Goal: Contribute content: Contribute content

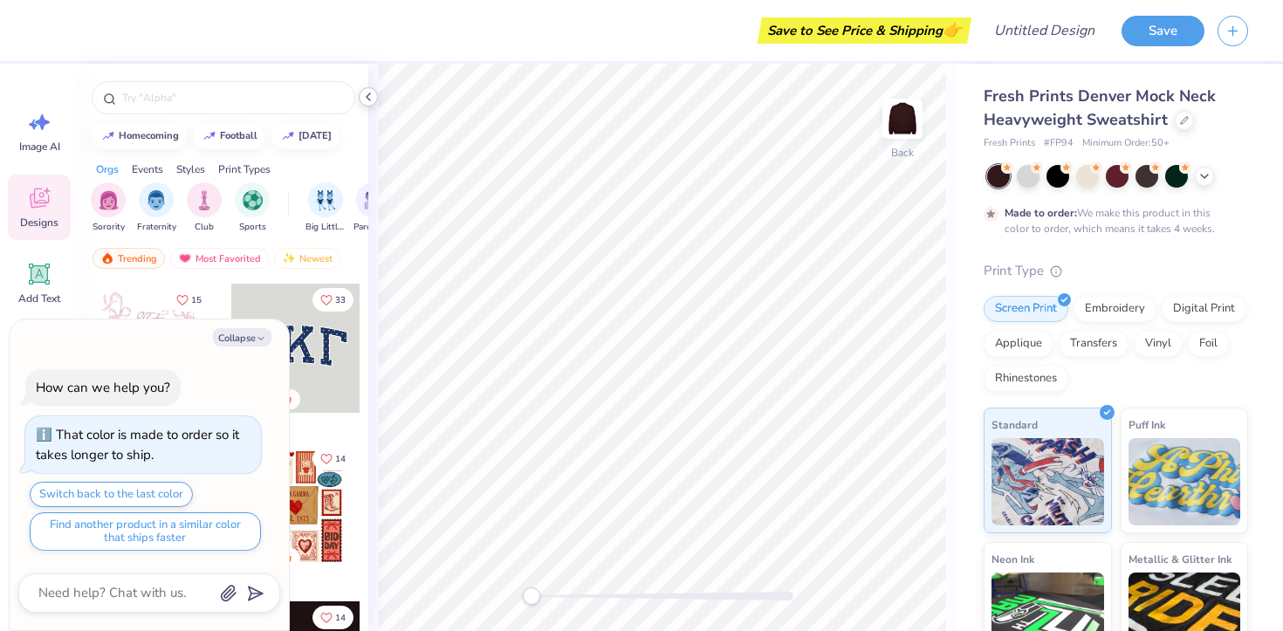
click at [371, 96] on icon at bounding box center [368, 97] width 14 height 14
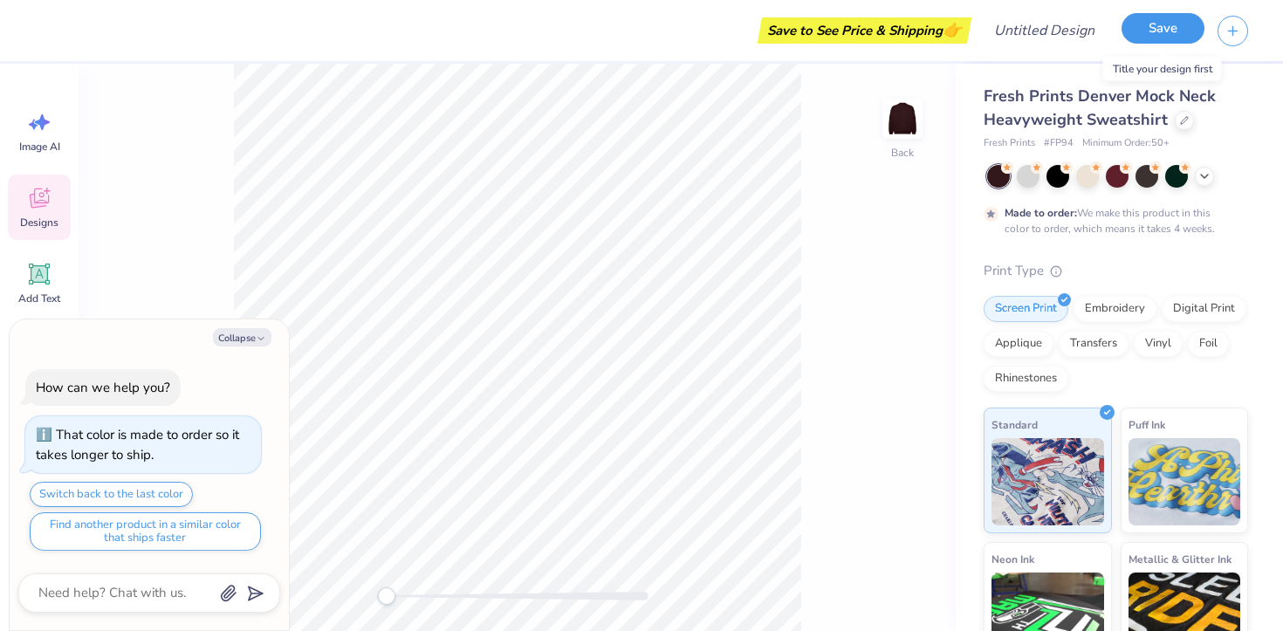
click at [1161, 31] on button "Save" at bounding box center [1162, 28] width 83 height 31
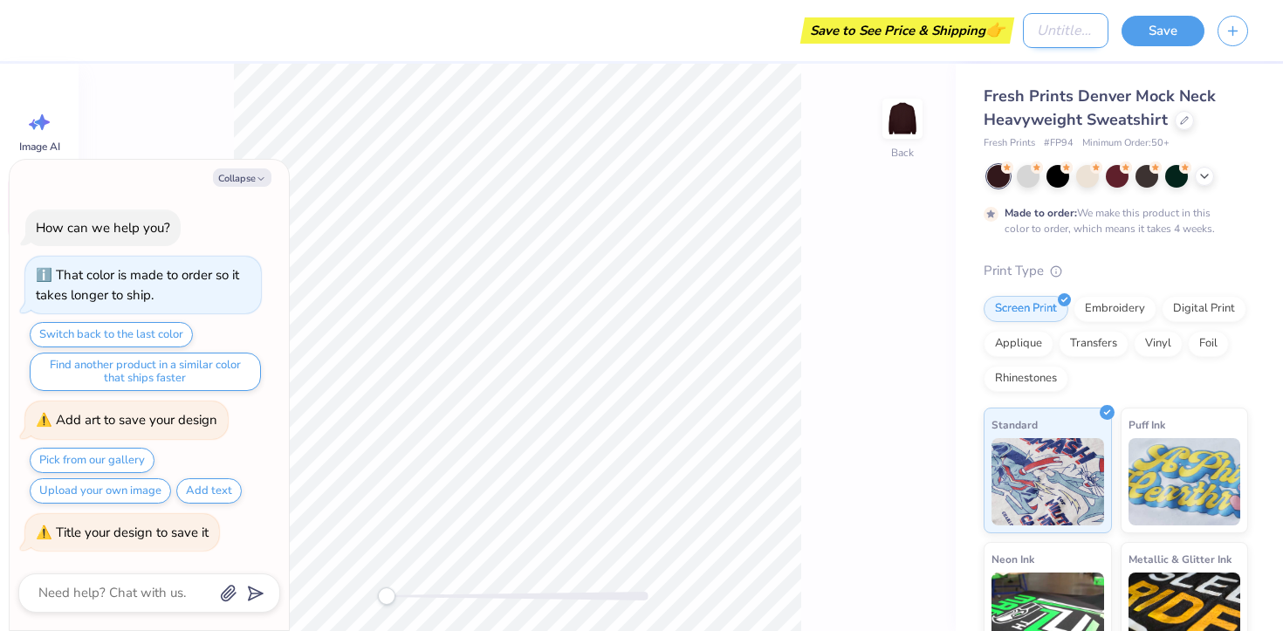
click at [1024, 27] on input "Design Title" at bounding box center [1066, 30] width 86 height 35
type textarea "x"
type input "m"
type textarea "x"
type input "mo"
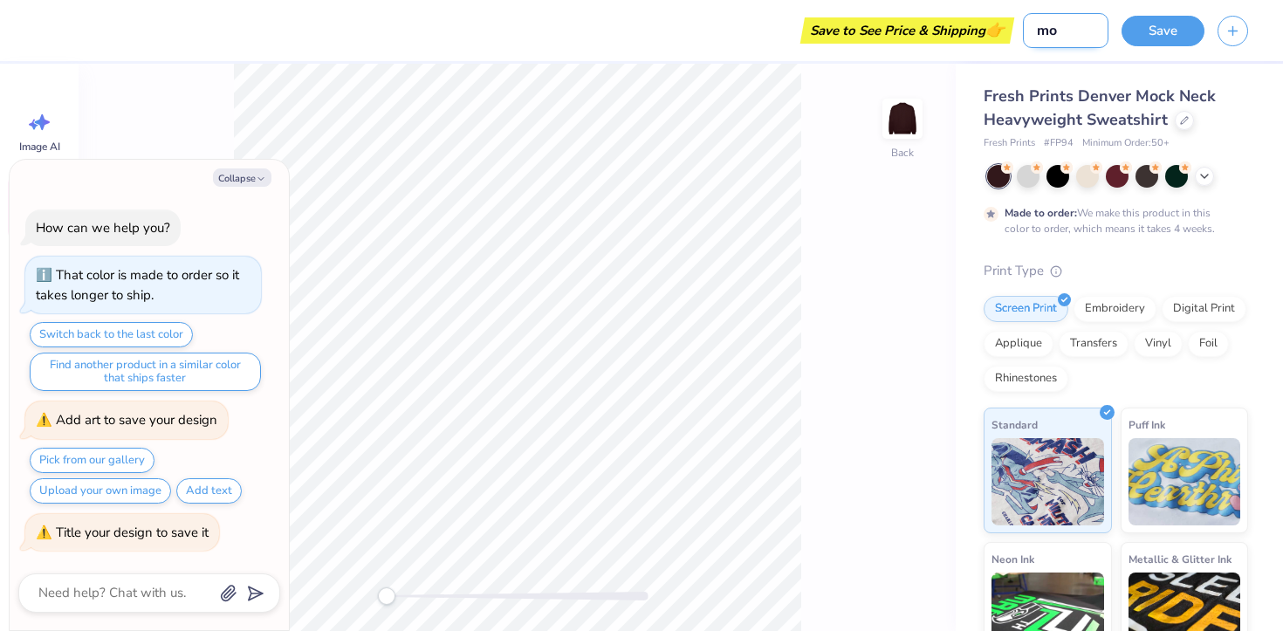
type textarea "x"
type input "moc"
type textarea "x"
type input "mock"
type textarea "x"
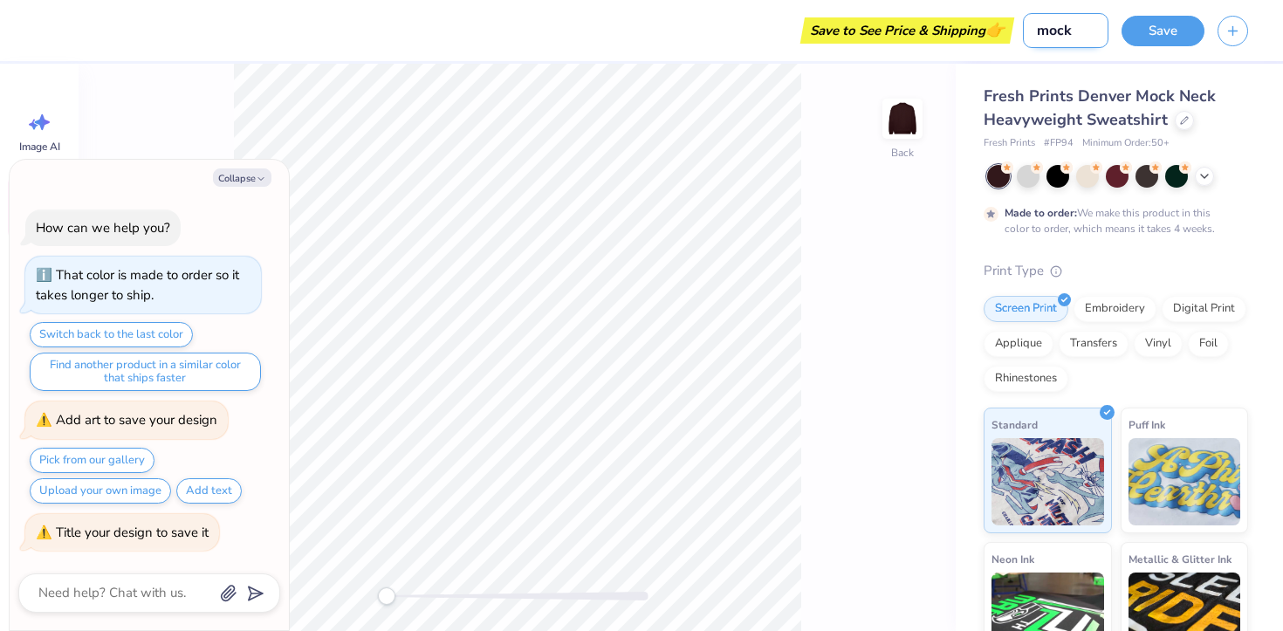
type input "mock"
type textarea "x"
type input "mock n"
type textarea "x"
type input "mock ne"
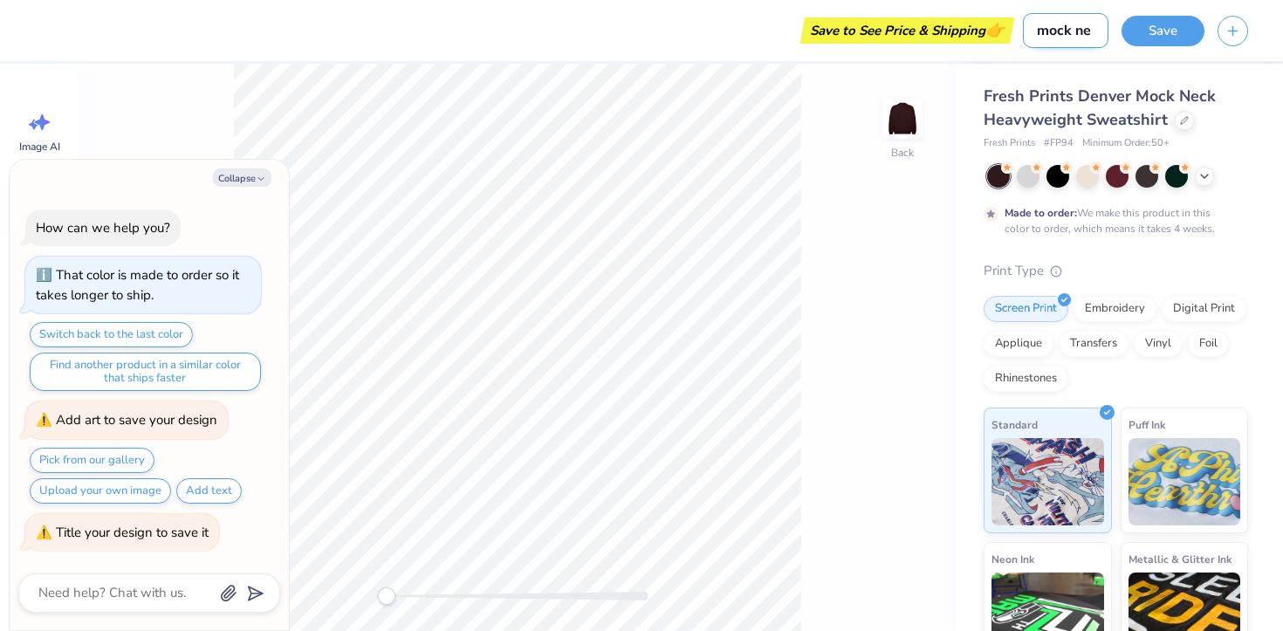
type textarea "x"
type input "mock nec"
type textarea "x"
type input "mock neck"
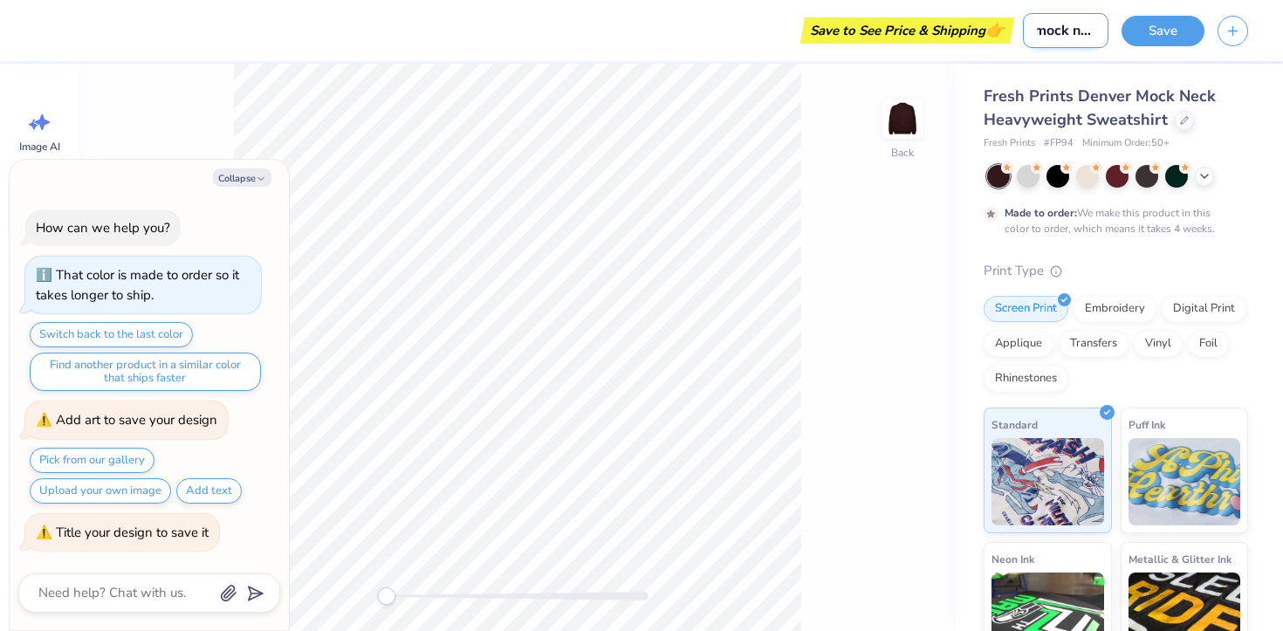
type textarea "x"
type input "mock neck"
click at [1137, 34] on button "Save" at bounding box center [1162, 28] width 83 height 31
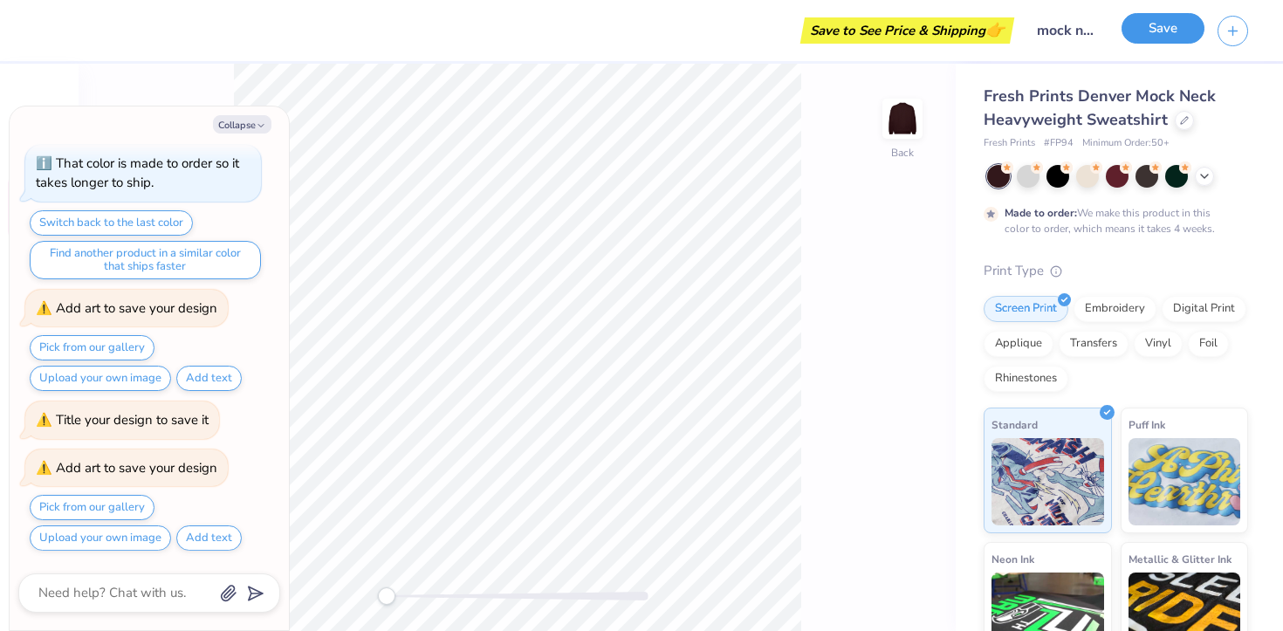
click at [1137, 34] on button "Save" at bounding box center [1162, 28] width 83 height 31
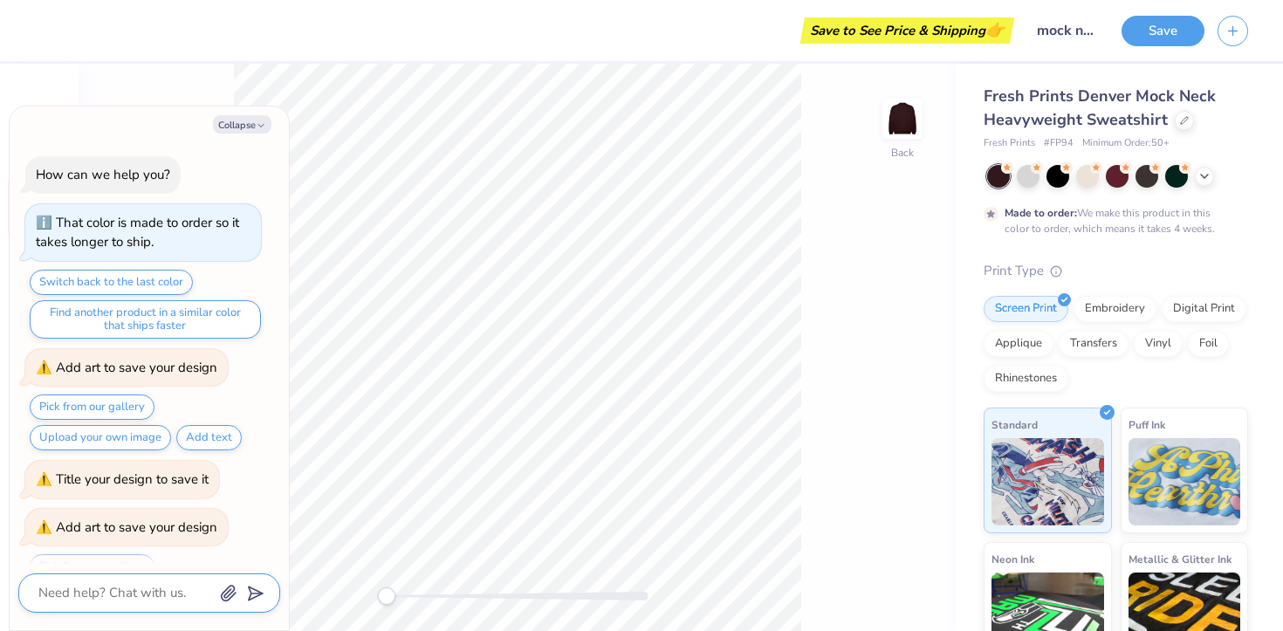
scroll to position [171, 0]
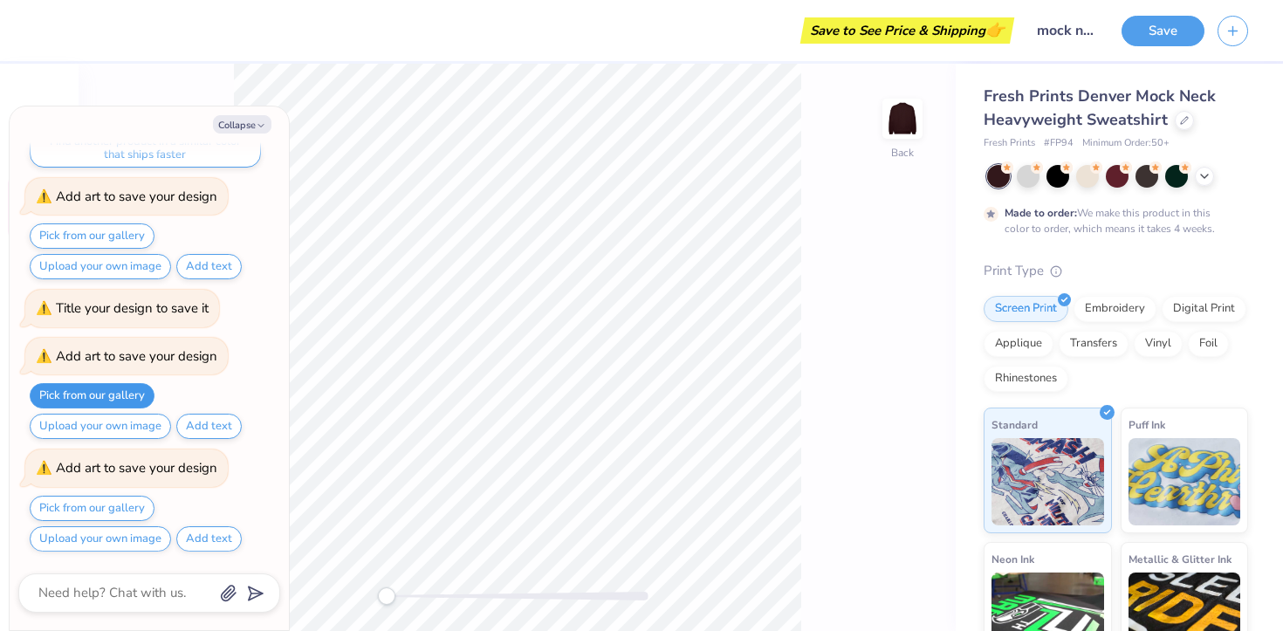
click at [135, 395] on button "Pick from our gallery" at bounding box center [92, 395] width 125 height 25
type textarea "x"
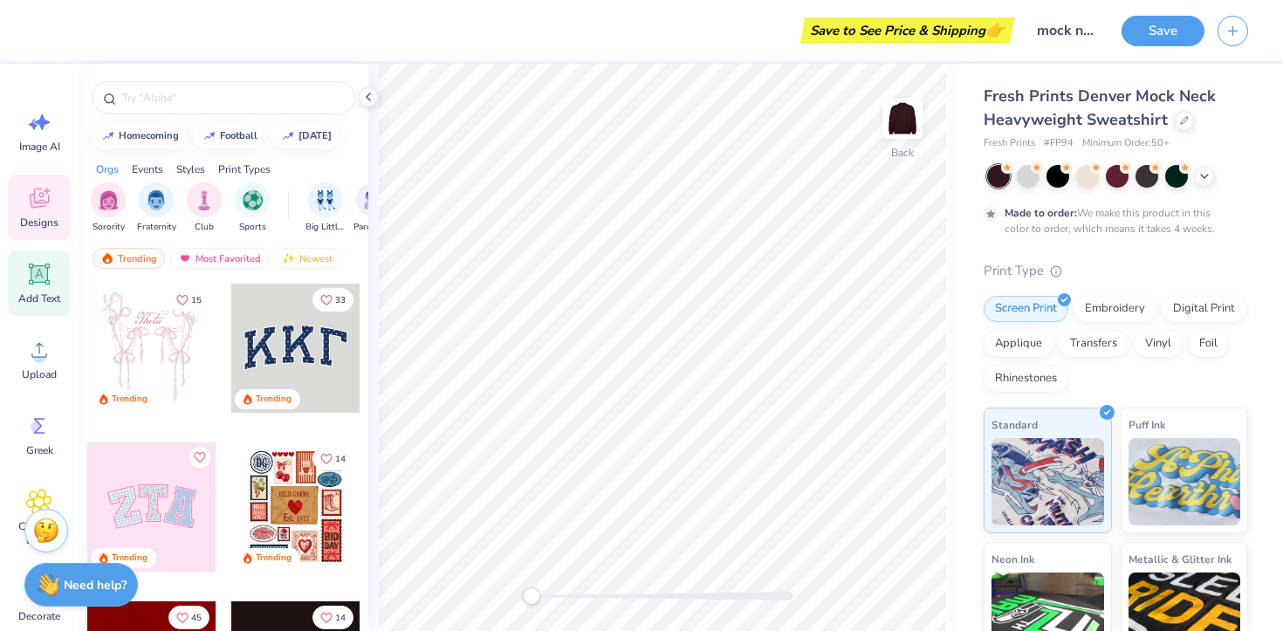
click at [45, 278] on icon at bounding box center [39, 274] width 17 height 17
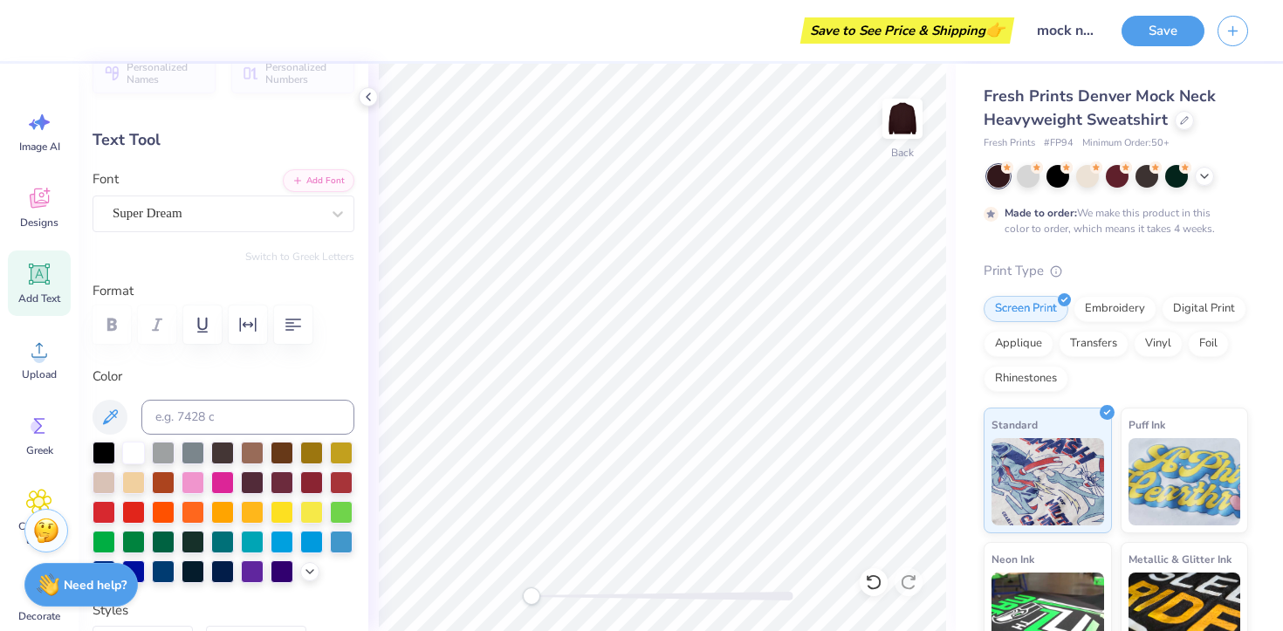
scroll to position [38, 0]
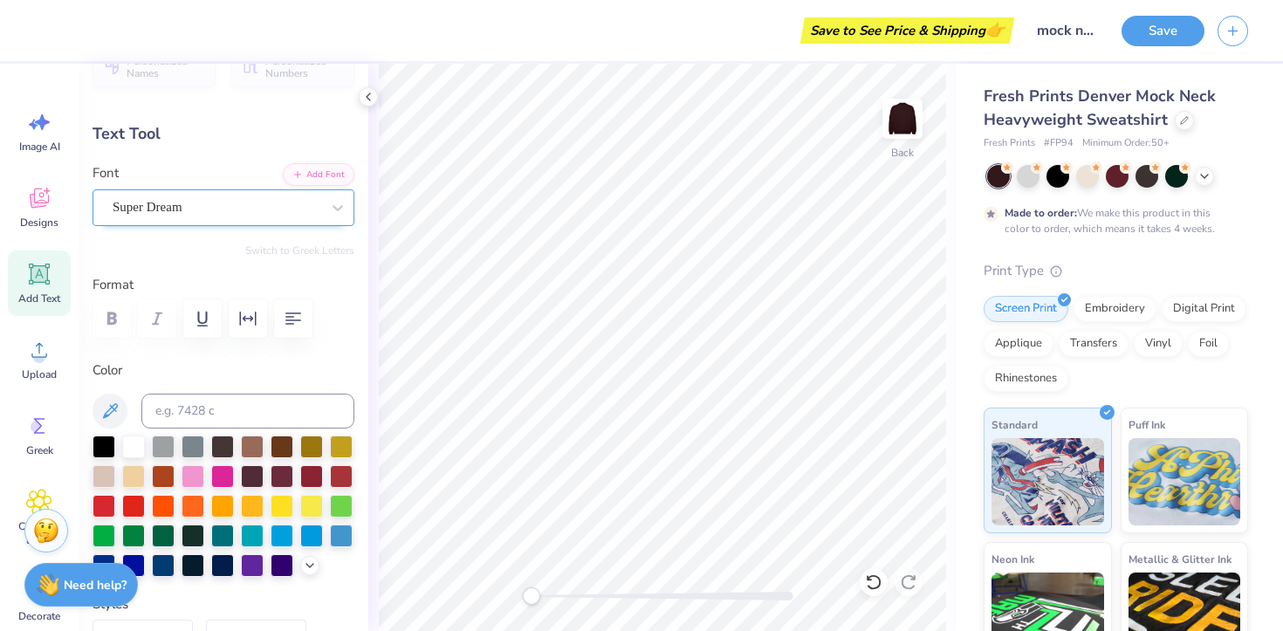
click at [309, 203] on div "Super Dream" at bounding box center [216, 207] width 211 height 27
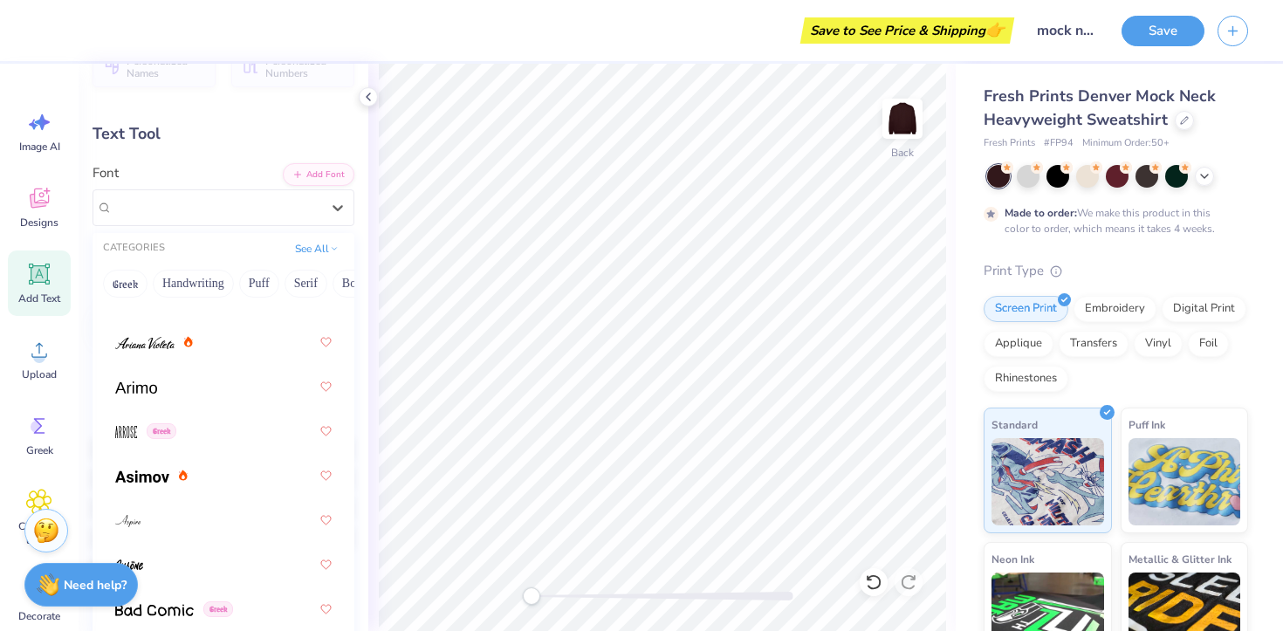
scroll to position [768, 0]
click at [374, 98] on icon at bounding box center [368, 97] width 14 height 14
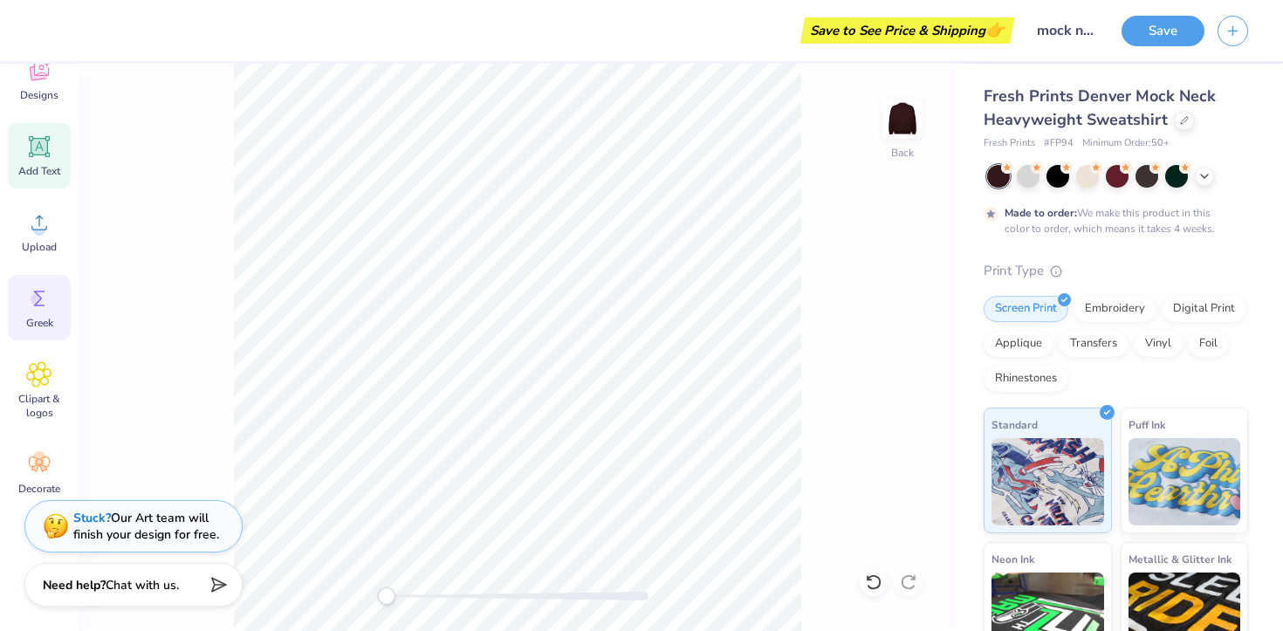
scroll to position [134, 0]
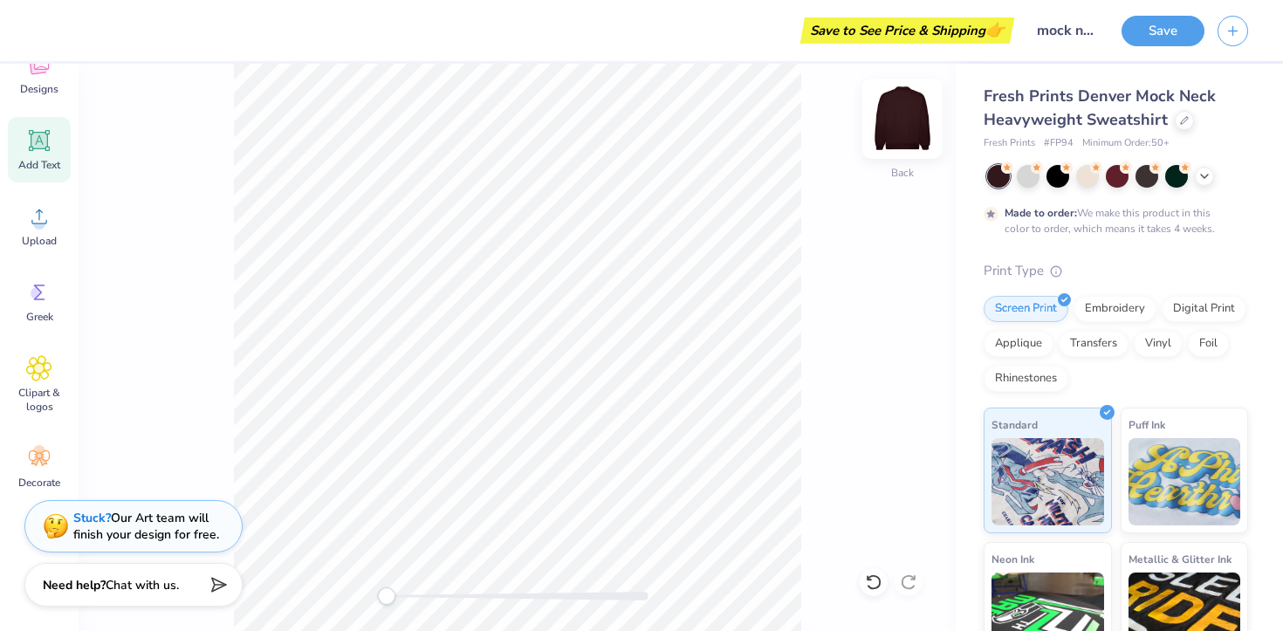
click at [913, 124] on img at bounding box center [902, 119] width 70 height 70
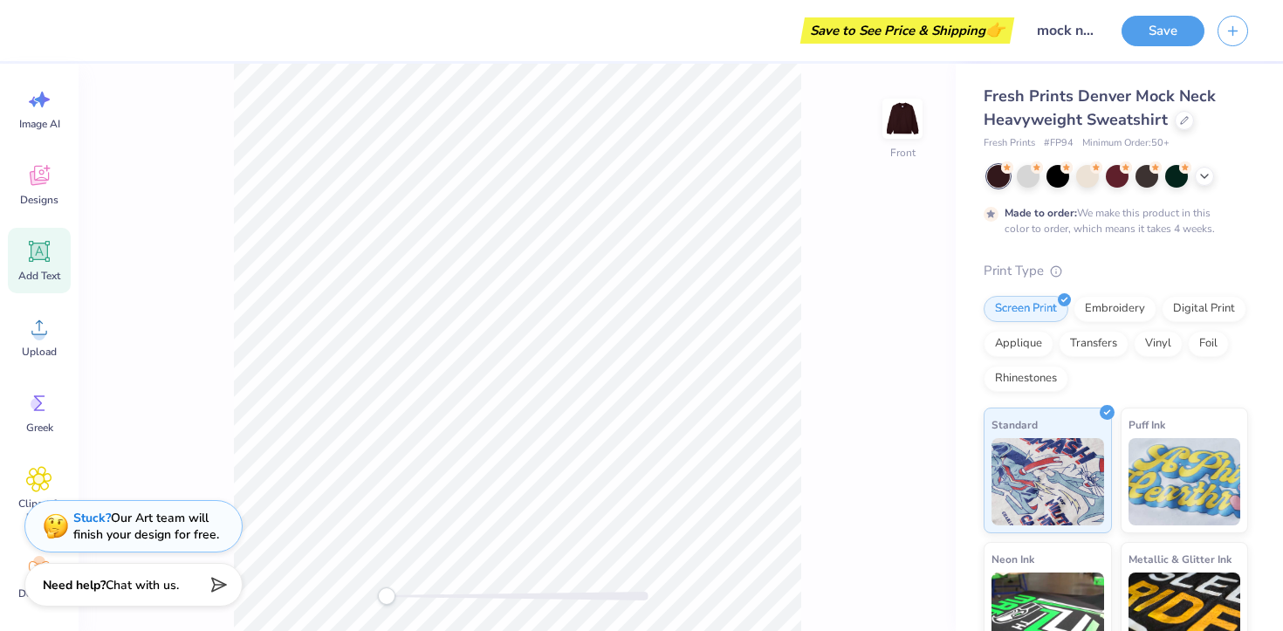
scroll to position [0, 0]
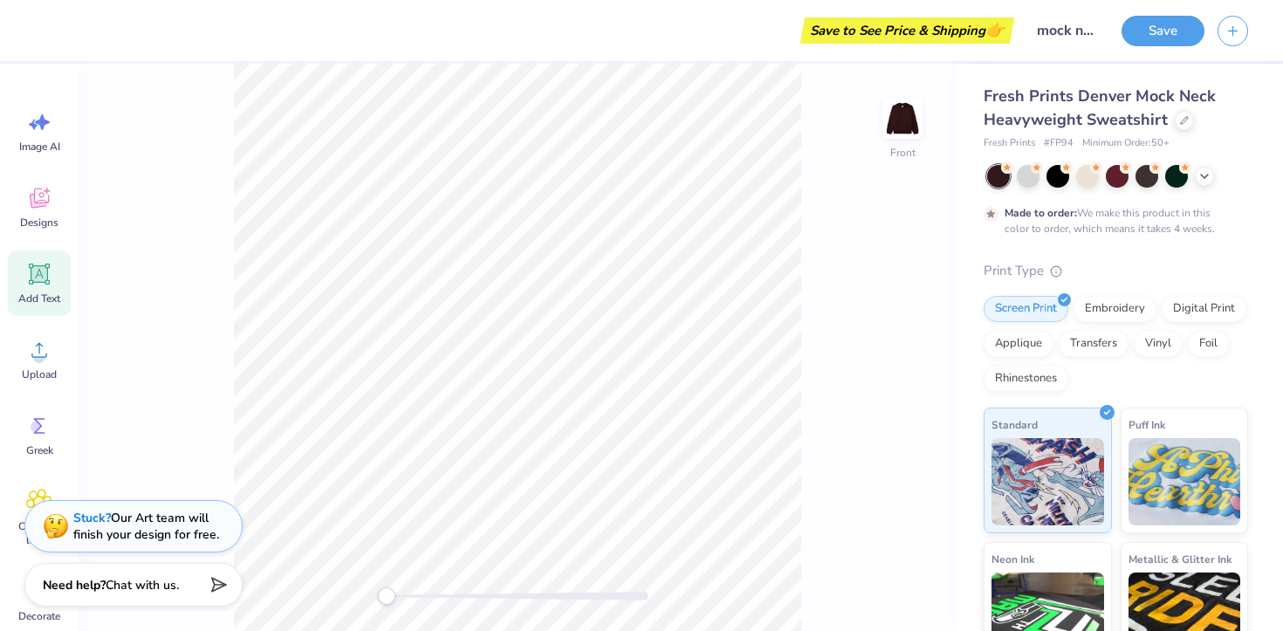
click at [45, 302] on span "Add Text" at bounding box center [39, 298] width 42 height 14
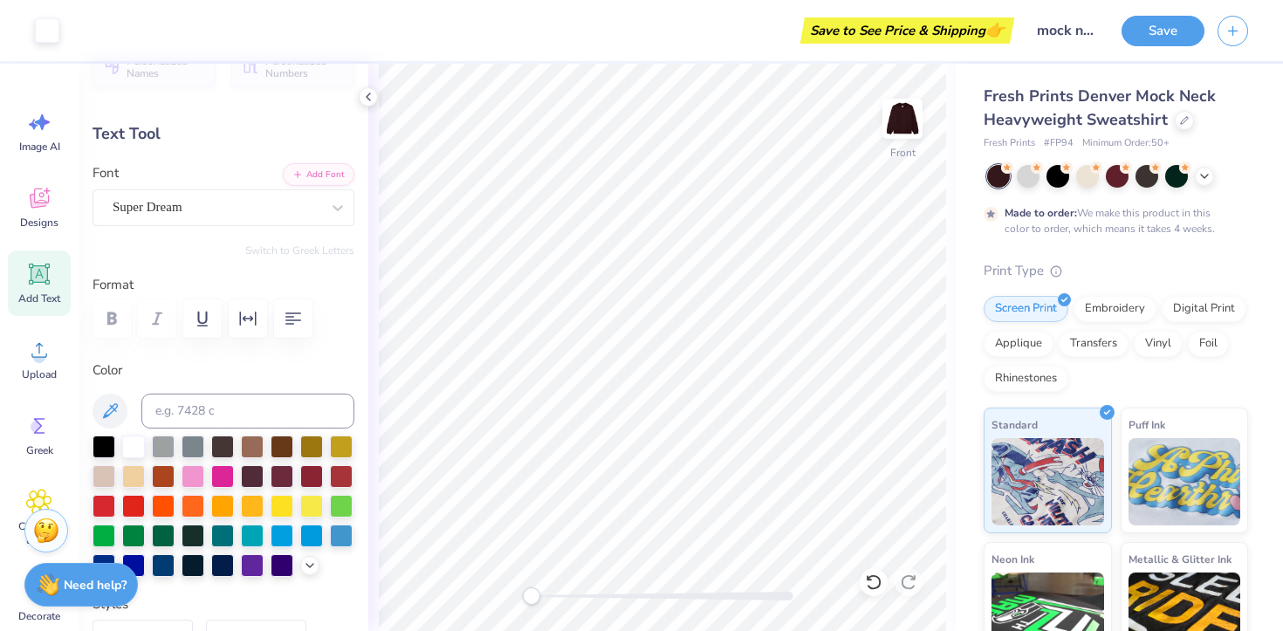
type input "11.40"
type input "1.27"
type input "0.37"
click at [344, 216] on div at bounding box center [337, 207] width 31 height 31
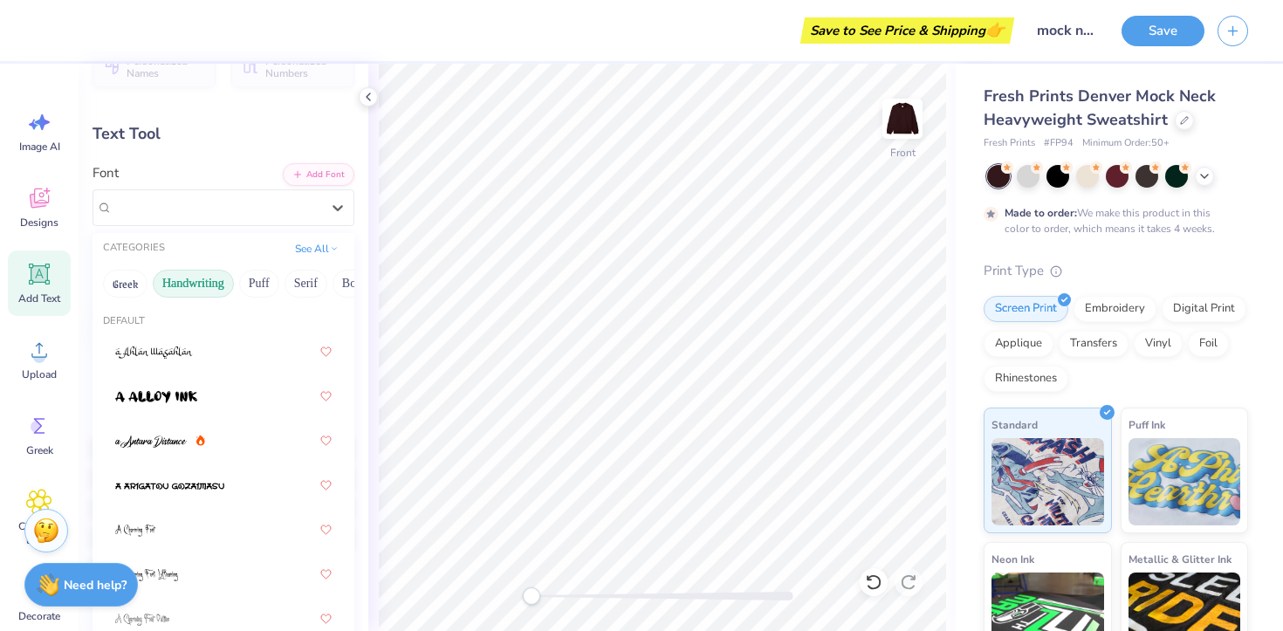
click at [202, 288] on button "Handwriting" at bounding box center [193, 284] width 81 height 28
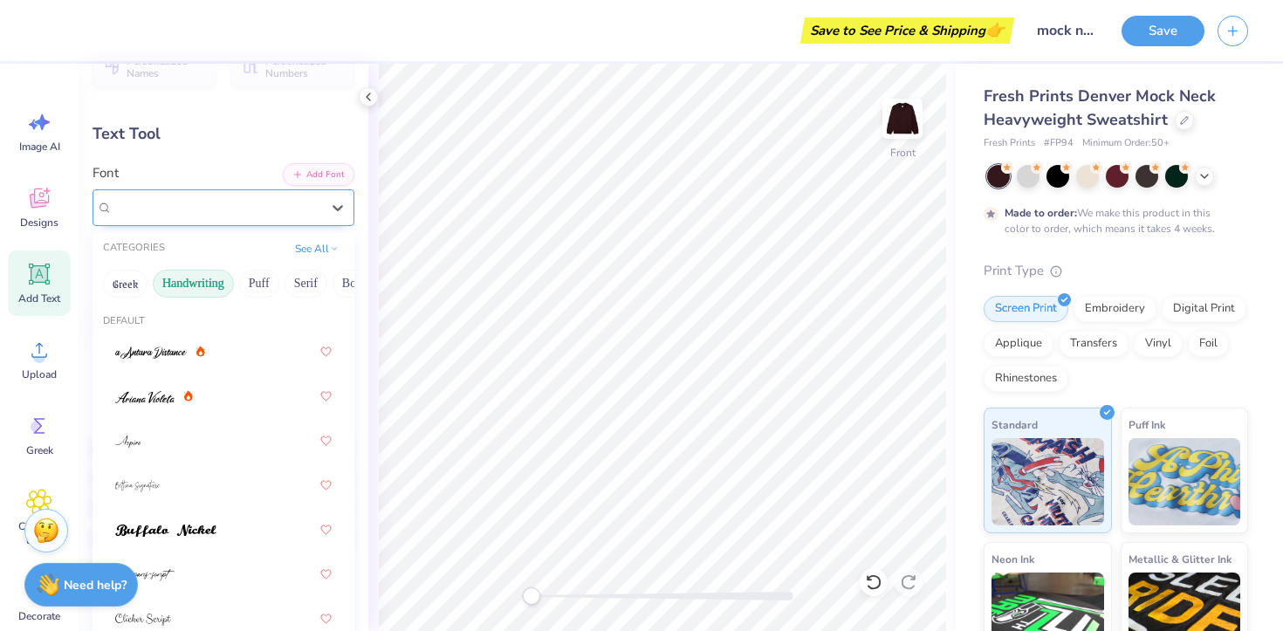
click at [248, 217] on div at bounding box center [217, 207] width 208 height 24
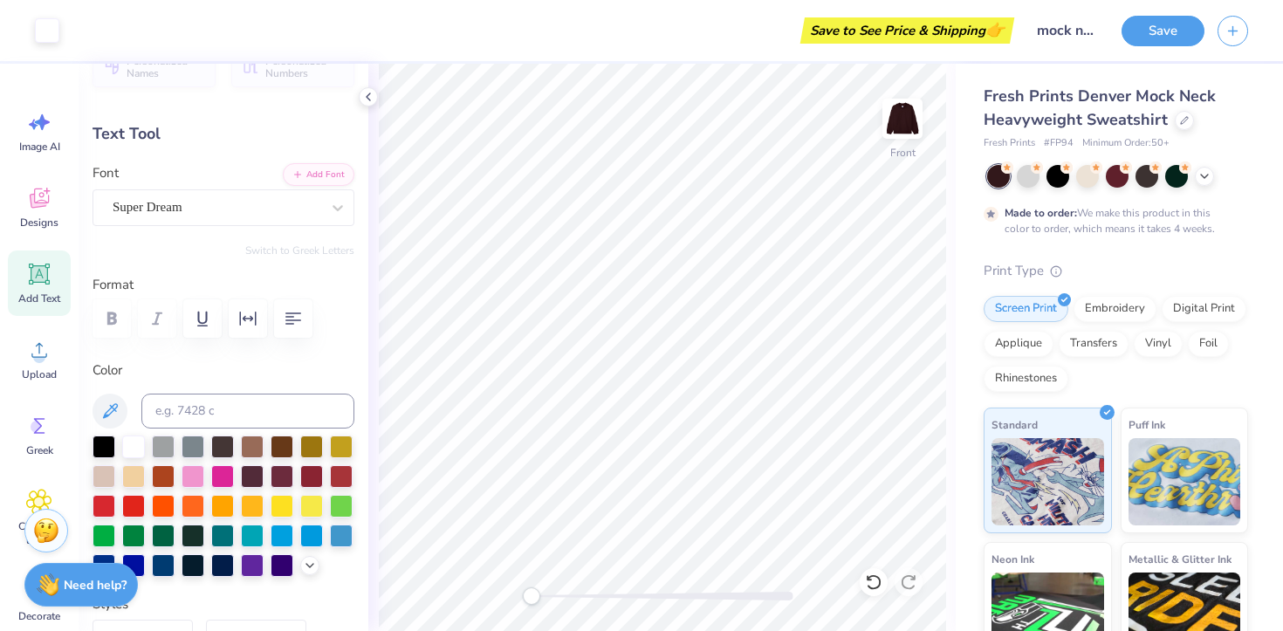
type input "2.22"
type textarea "hello"
type input "1.18"
type textarea "el"
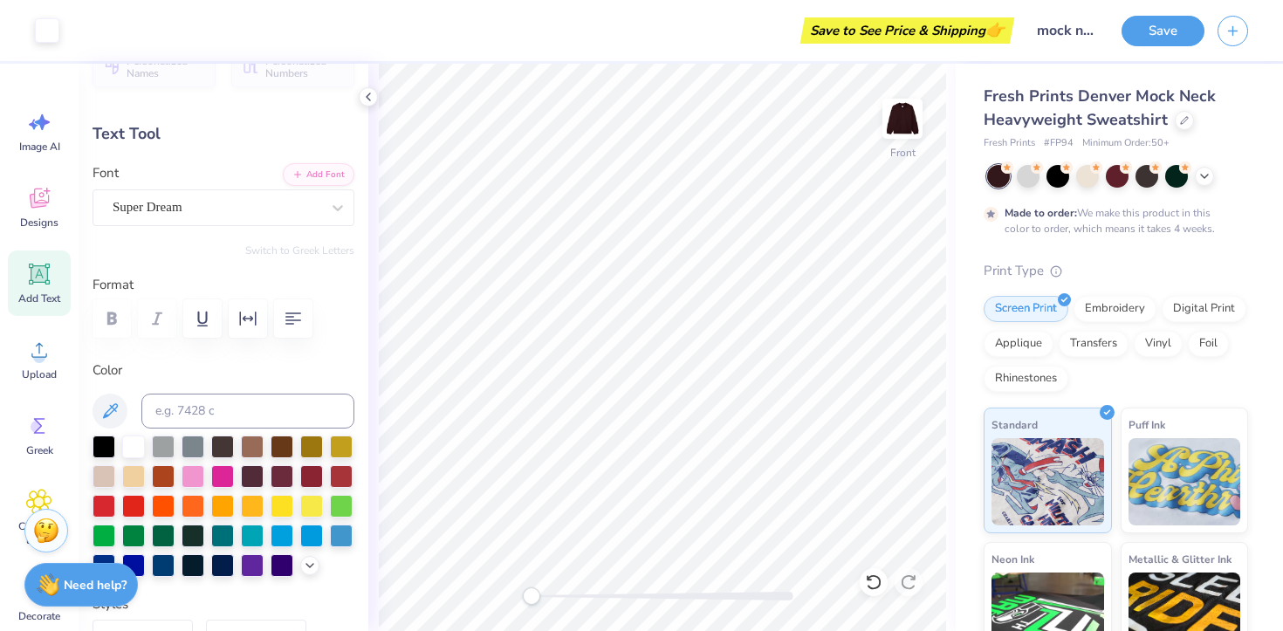
type input "0.43"
type input "2.23"
click at [894, 124] on img at bounding box center [902, 119] width 70 height 70
click at [38, 276] on icon at bounding box center [39, 274] width 17 height 17
type input "5.84"
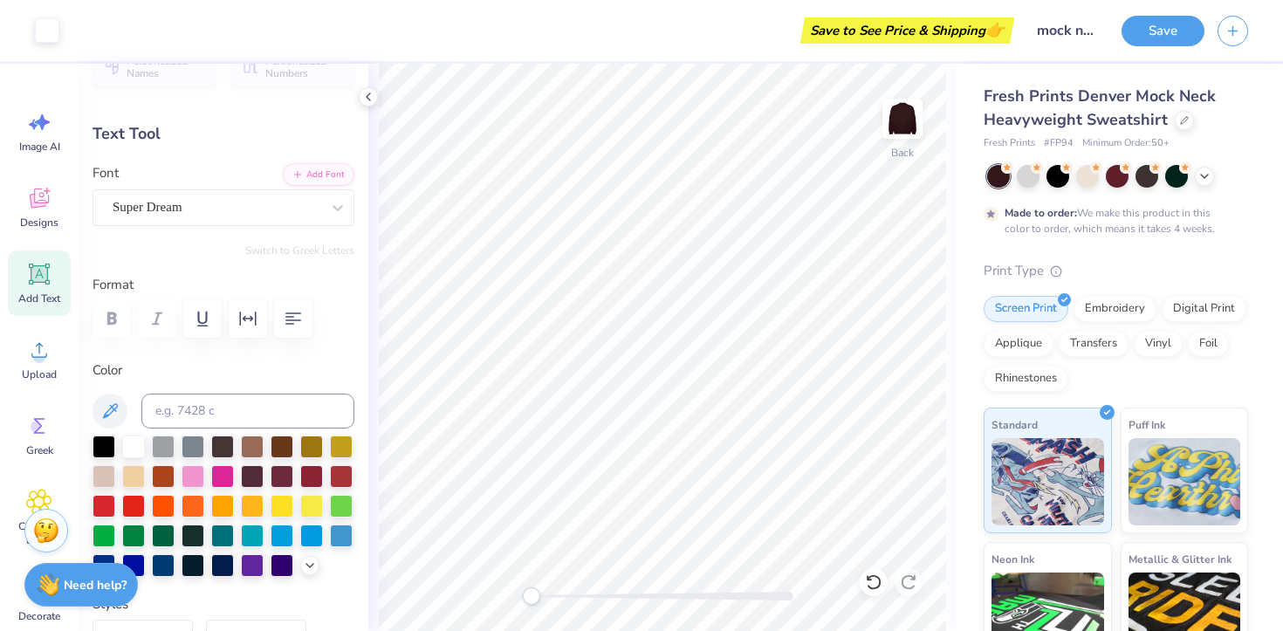
type input "1.69"
type input "9.15"
type input "1.35"
type input "0.39"
type input "10.45"
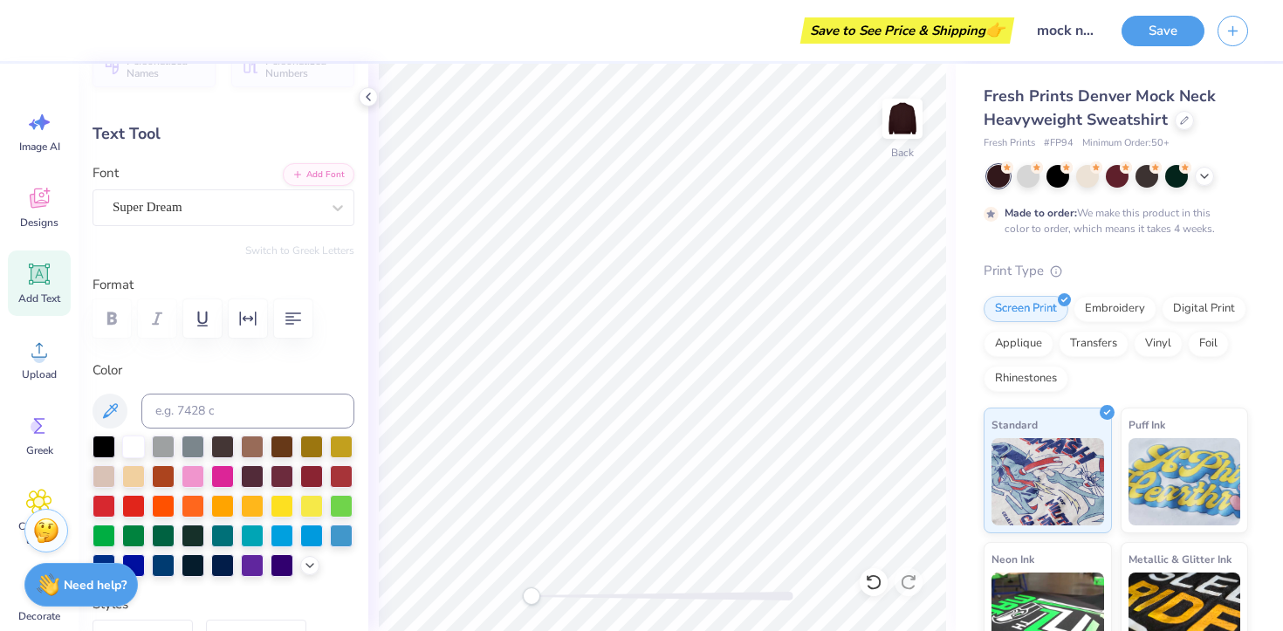
type input "1.12"
type input "0.32"
type input "10.52"
click at [331, 174] on button "Add Font" at bounding box center [319, 172] width 72 height 23
click at [338, 216] on div at bounding box center [337, 207] width 31 height 31
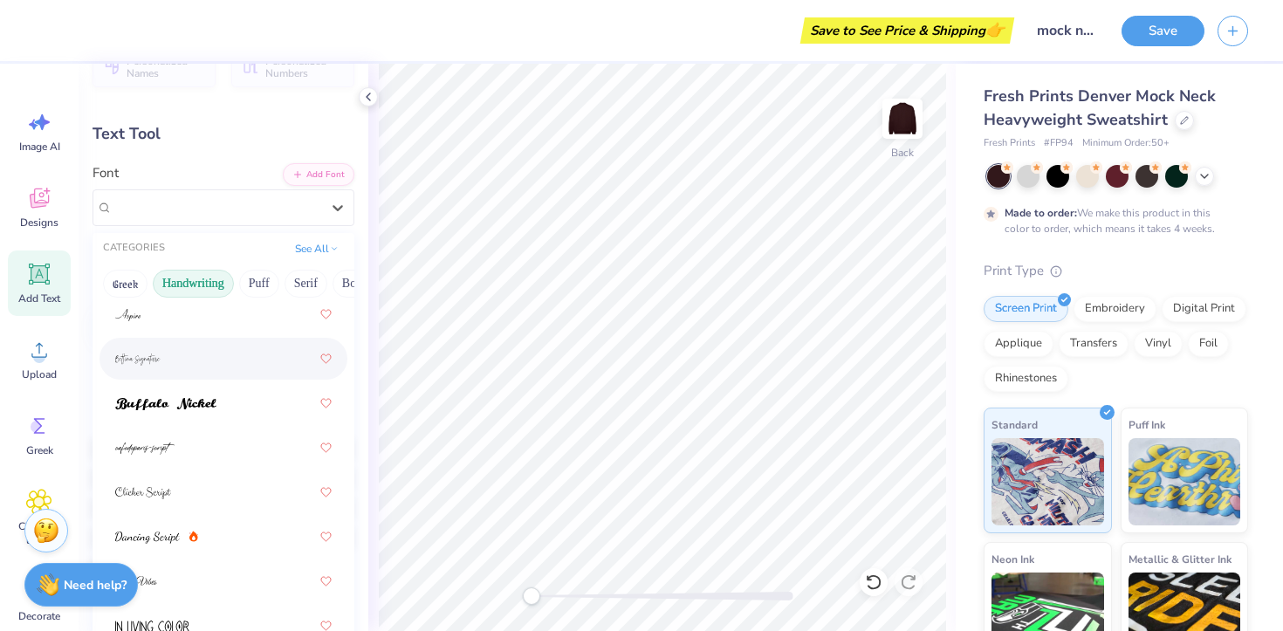
scroll to position [131, 0]
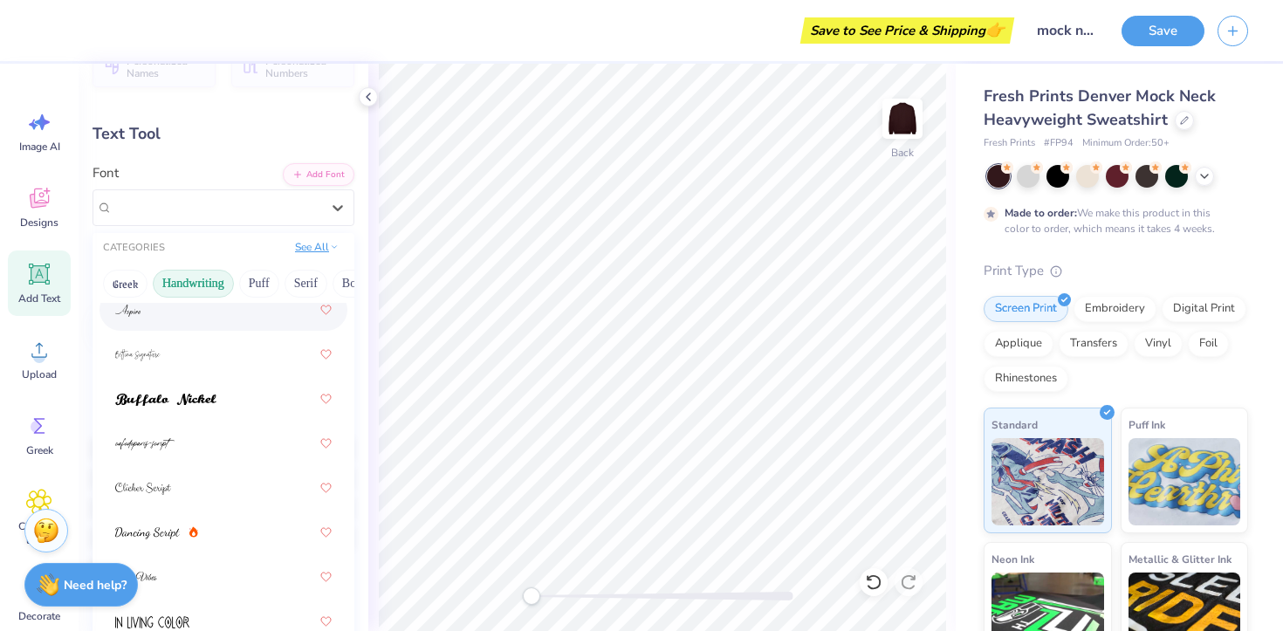
click at [330, 245] on icon at bounding box center [334, 247] width 9 height 9
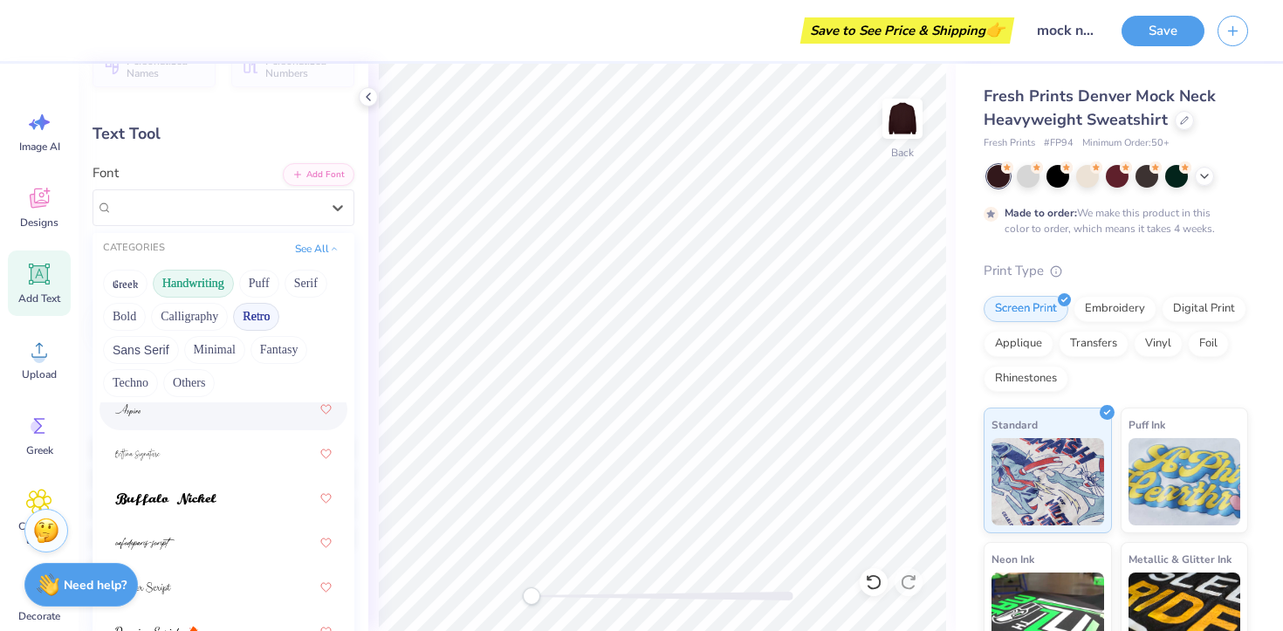
click at [264, 309] on button "Retro" at bounding box center [256, 317] width 46 height 28
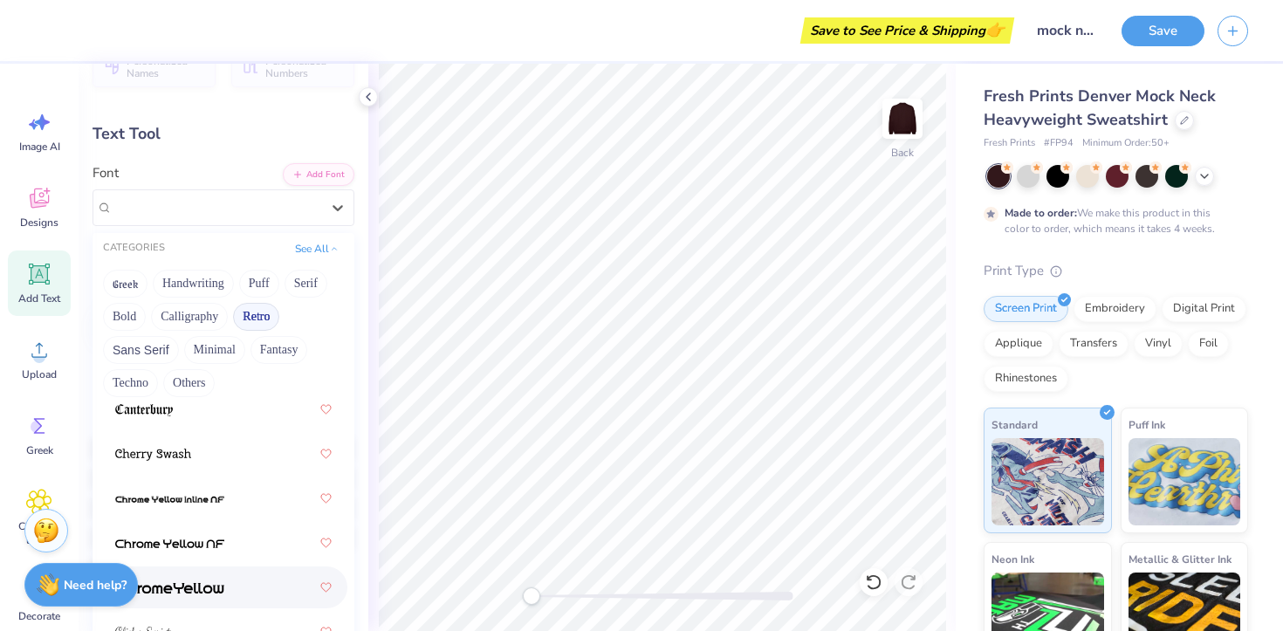
scroll to position [709, 0]
click at [130, 279] on button "Greek" at bounding box center [125, 284] width 45 height 28
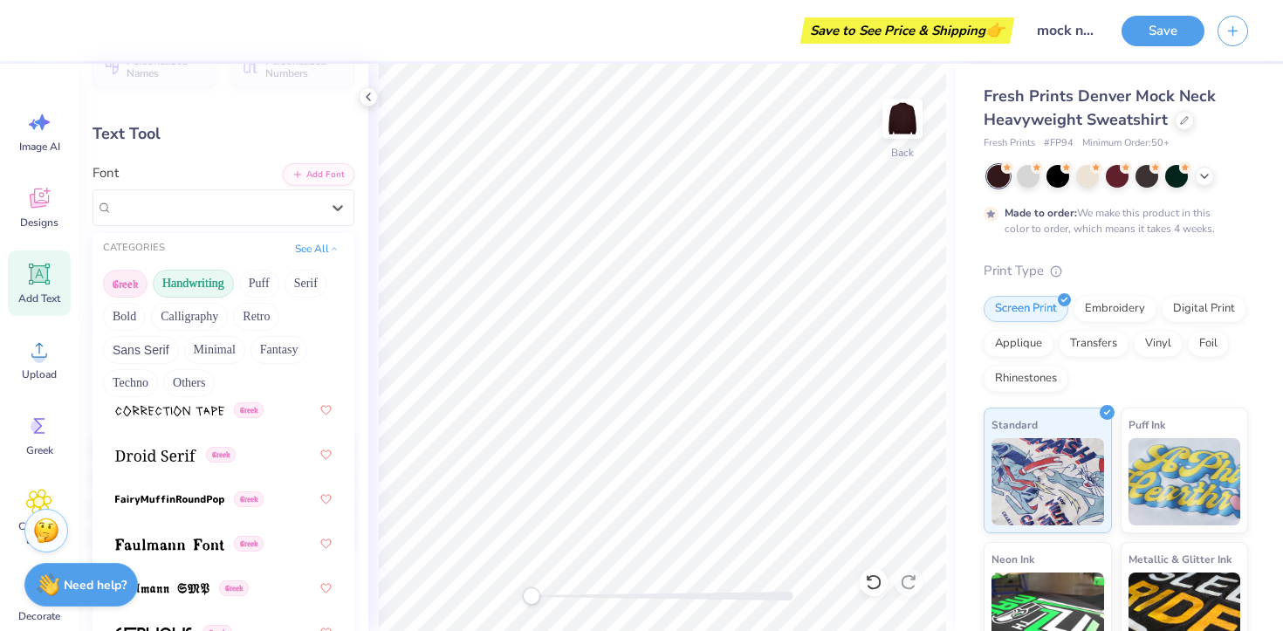
click at [192, 289] on button "Handwriting" at bounding box center [193, 284] width 81 height 28
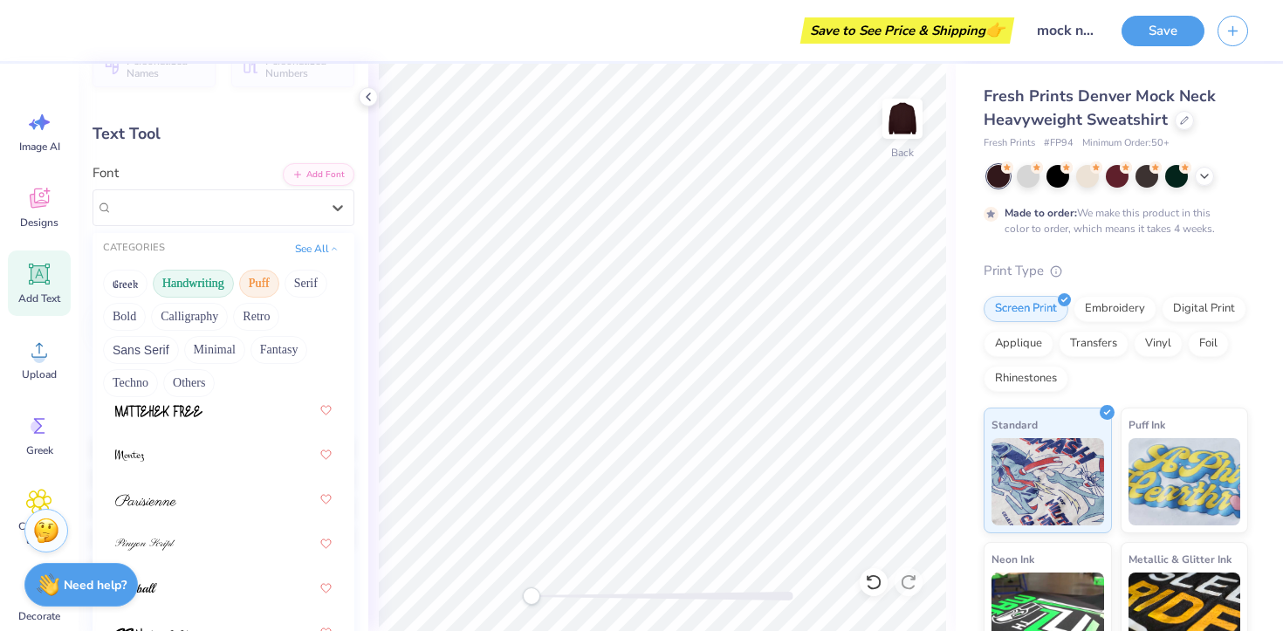
click at [243, 289] on button "Puff" at bounding box center [259, 284] width 40 height 28
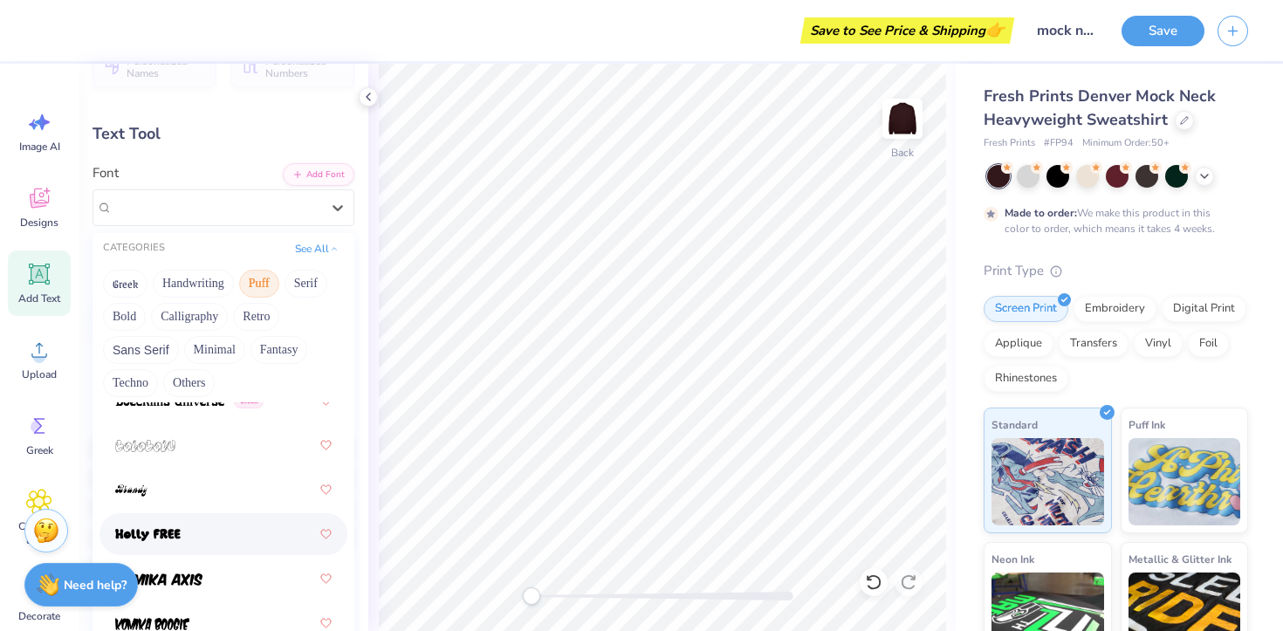
scroll to position [0, 0]
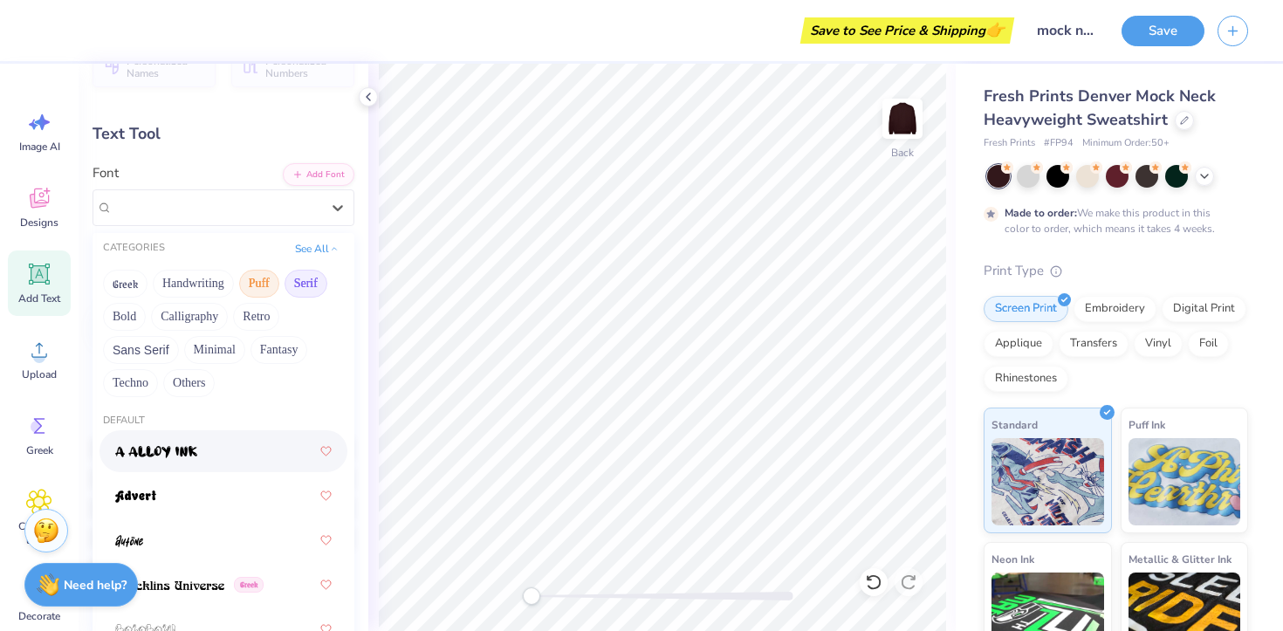
click at [301, 279] on button "Serif" at bounding box center [305, 284] width 43 height 28
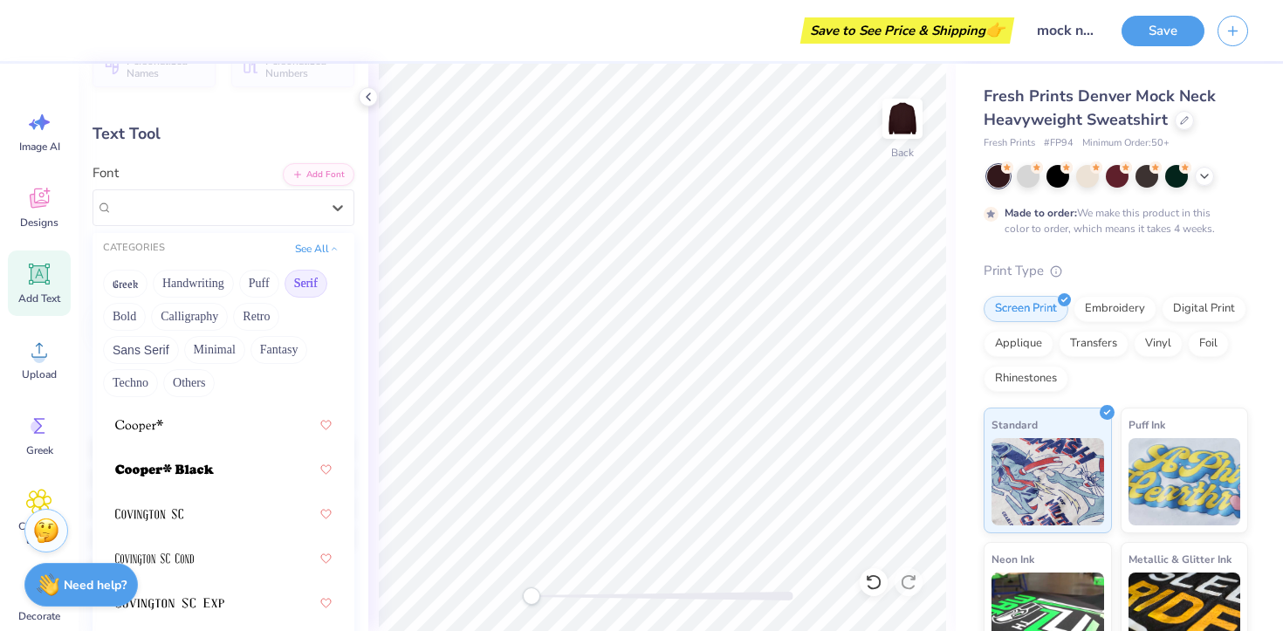
scroll to position [1134, 0]
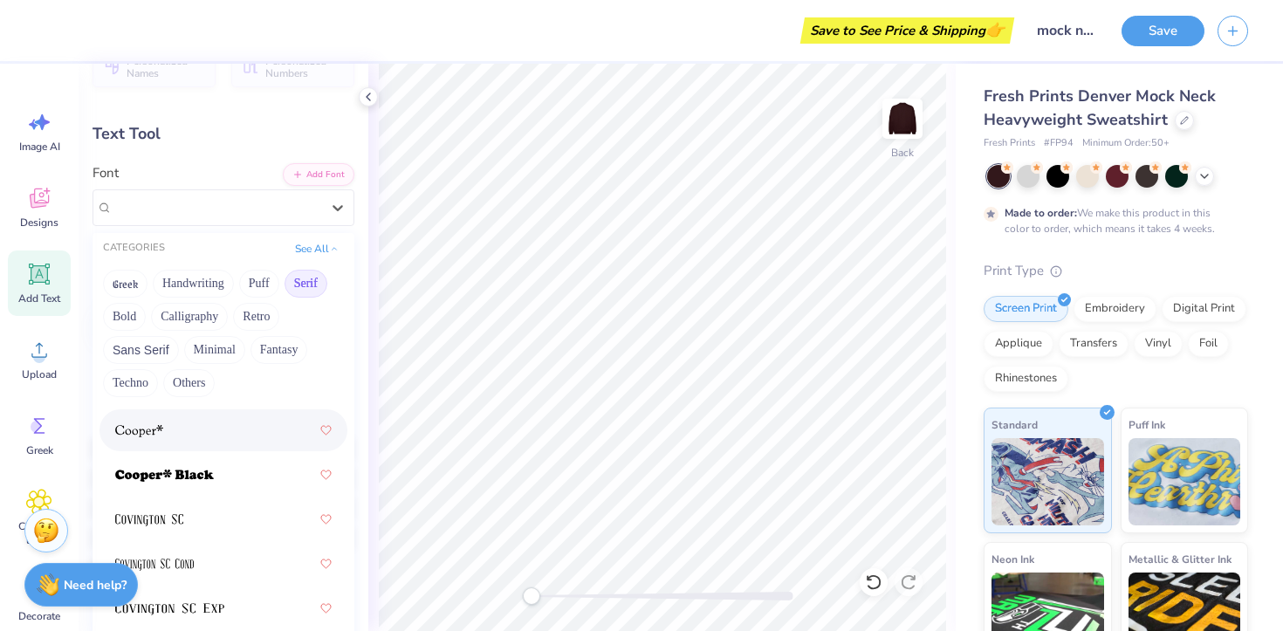
click at [243, 433] on div at bounding box center [223, 430] width 216 height 31
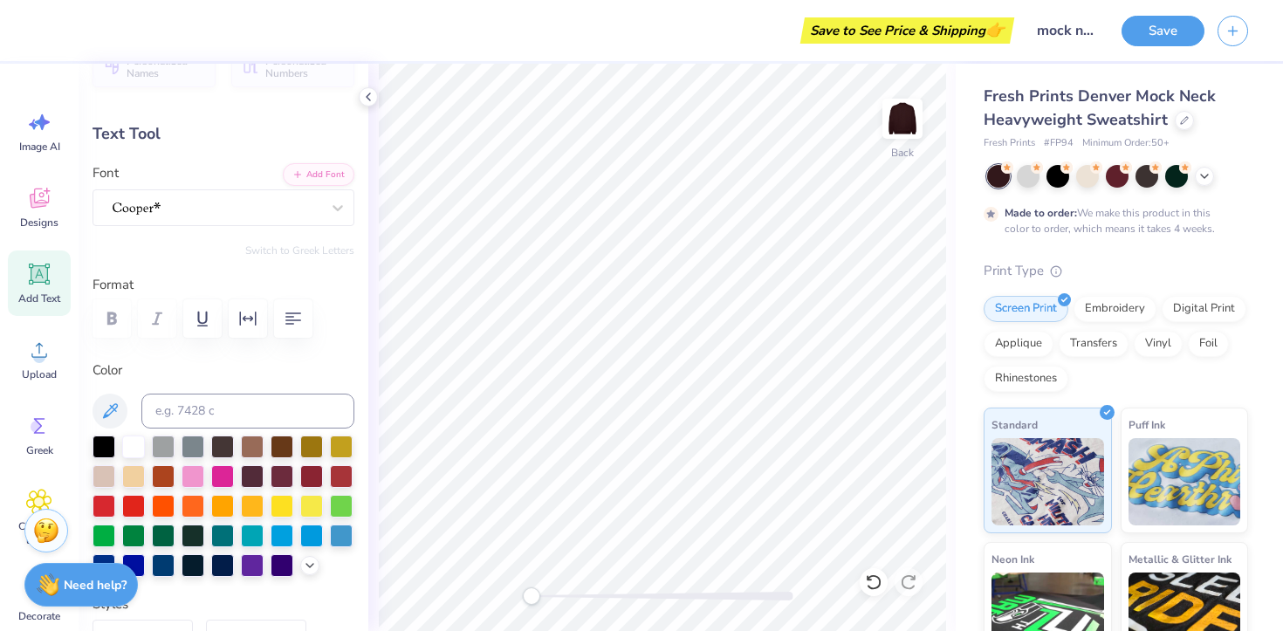
click at [34, 278] on icon at bounding box center [39, 274] width 17 height 17
type input "5.84"
type input "1.69"
type input "9.15"
type textarea "T"
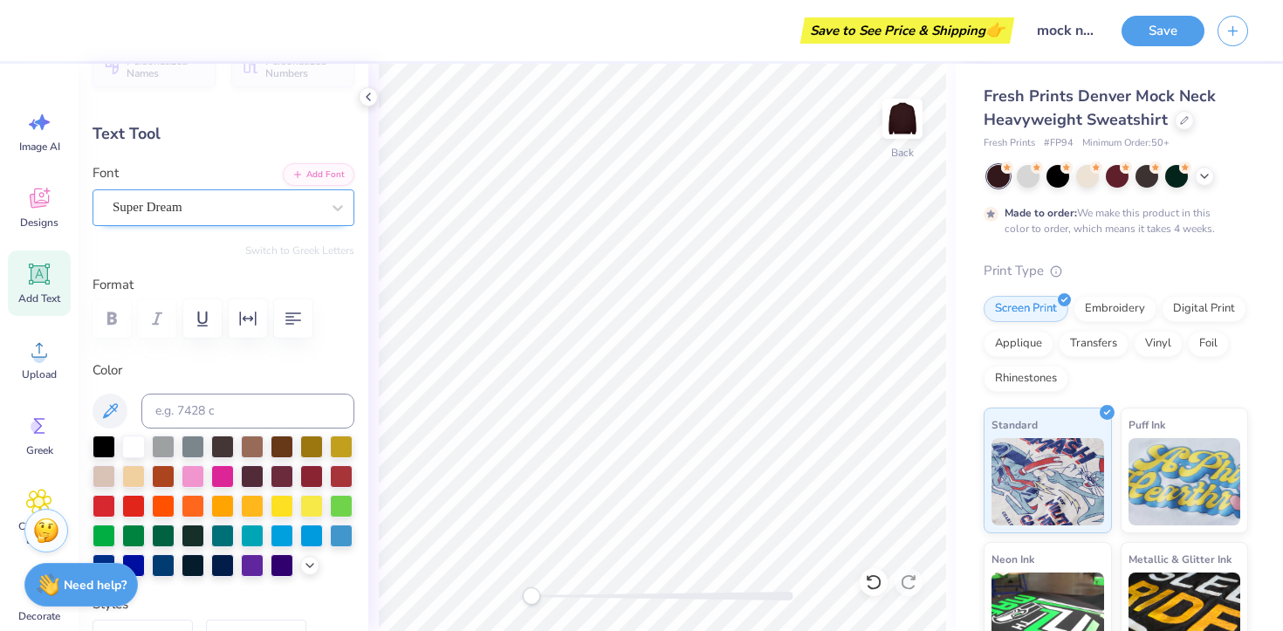
type textarea "CH"
click at [280, 210] on div "Super Dream" at bounding box center [216, 207] width 211 height 27
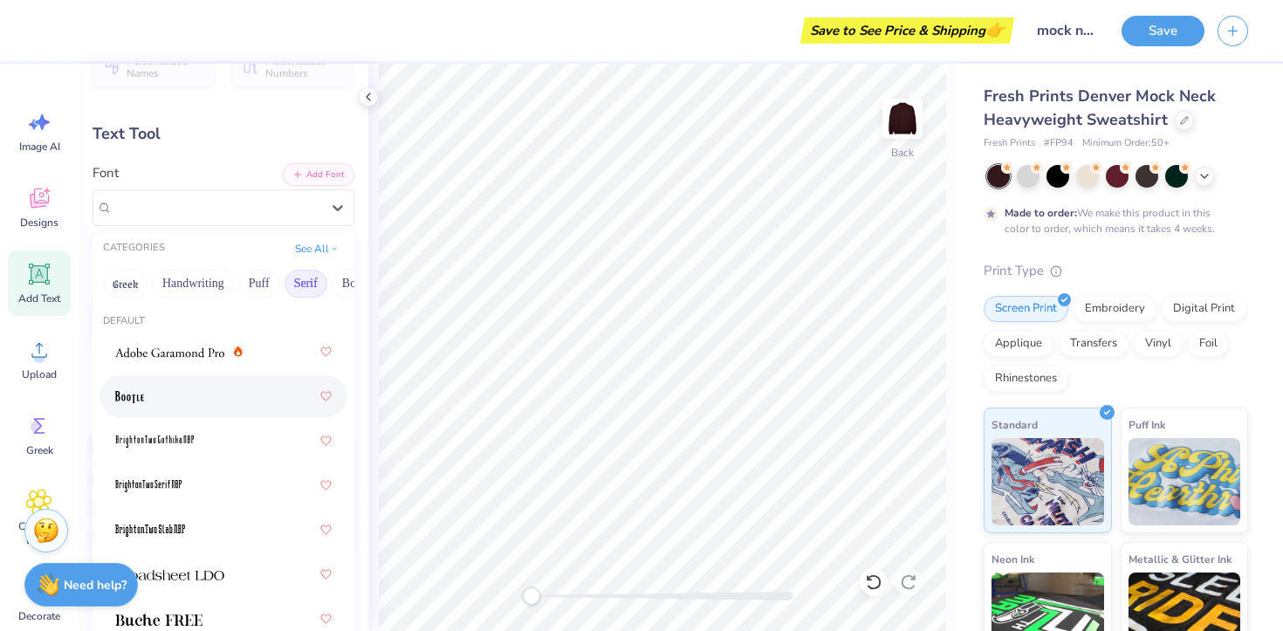
click at [225, 413] on div at bounding box center [223, 396] width 248 height 42
click at [330, 206] on icon at bounding box center [337, 207] width 17 height 17
click at [270, 354] on div at bounding box center [223, 351] width 216 height 31
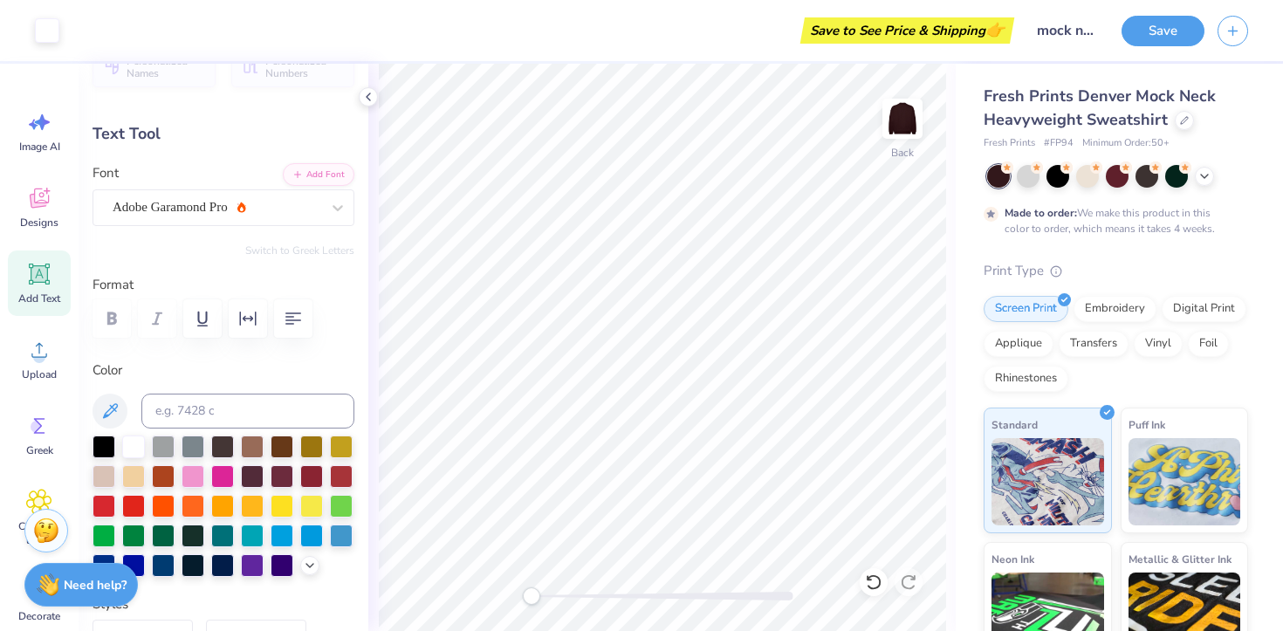
type input "3.42"
type input "1.67"
type input "9.16"
type input "1.02"
type input "0.50"
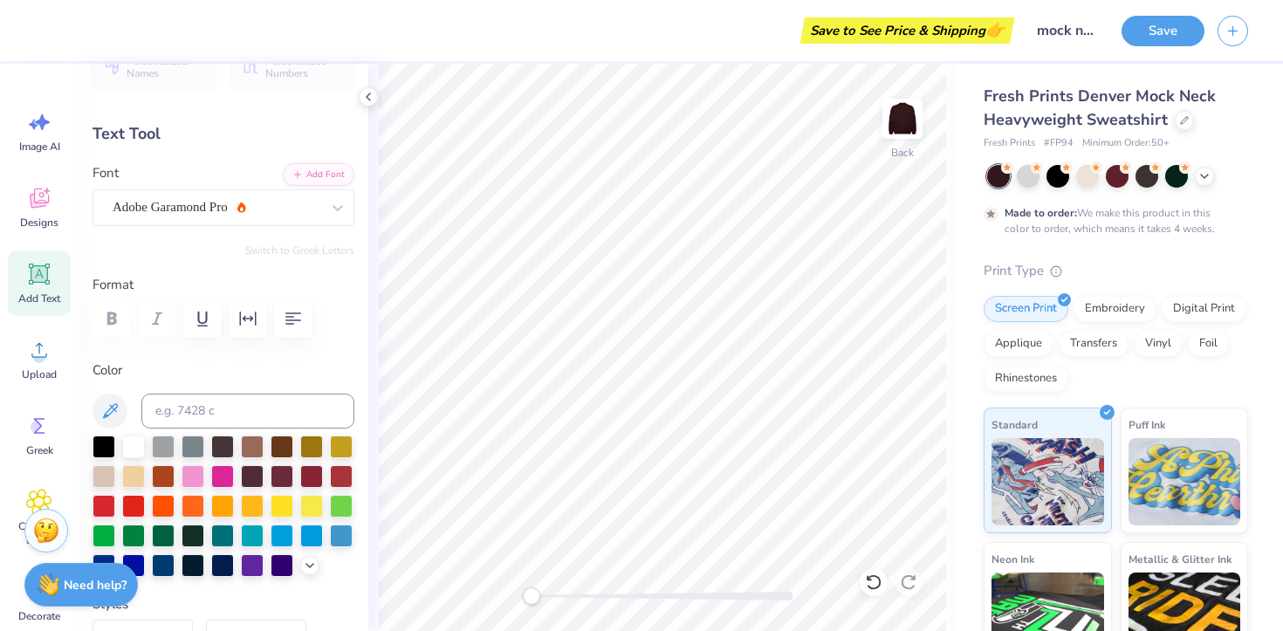
type input "10.34"
type input "0.76"
type input "0.37"
type input "18.81"
click at [1154, 41] on button "Save" at bounding box center [1162, 28] width 83 height 31
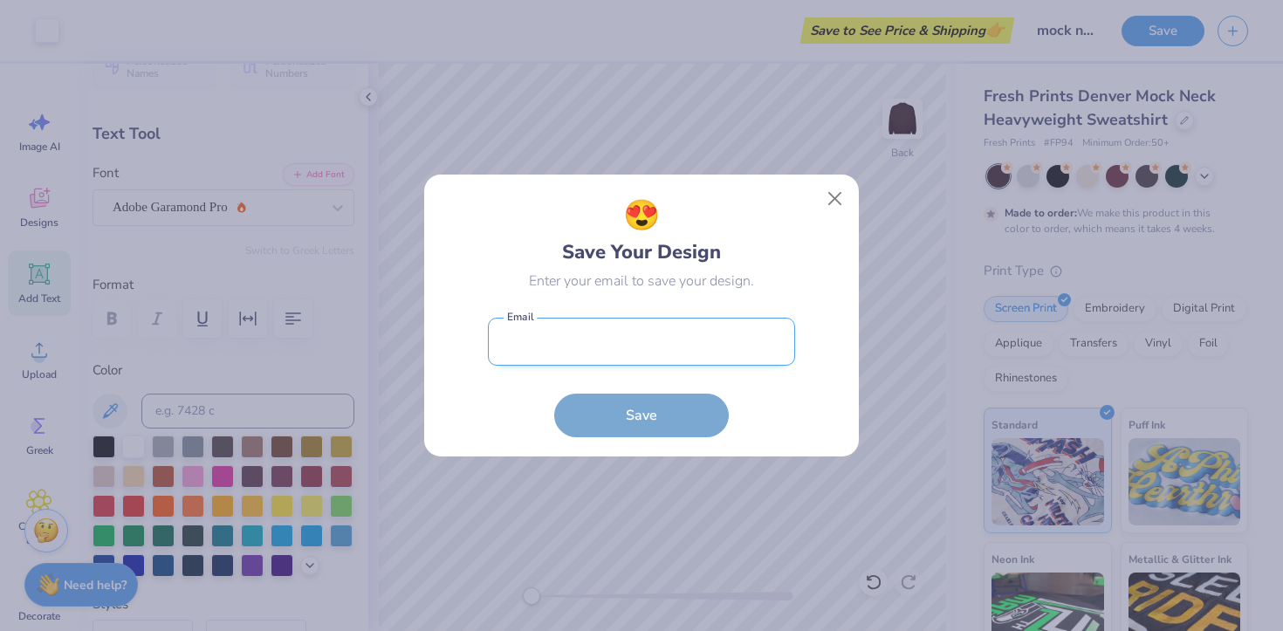
click at [637, 339] on input "email" at bounding box center [641, 342] width 307 height 48
type input "[EMAIL_ADDRESS][DOMAIN_NAME]"
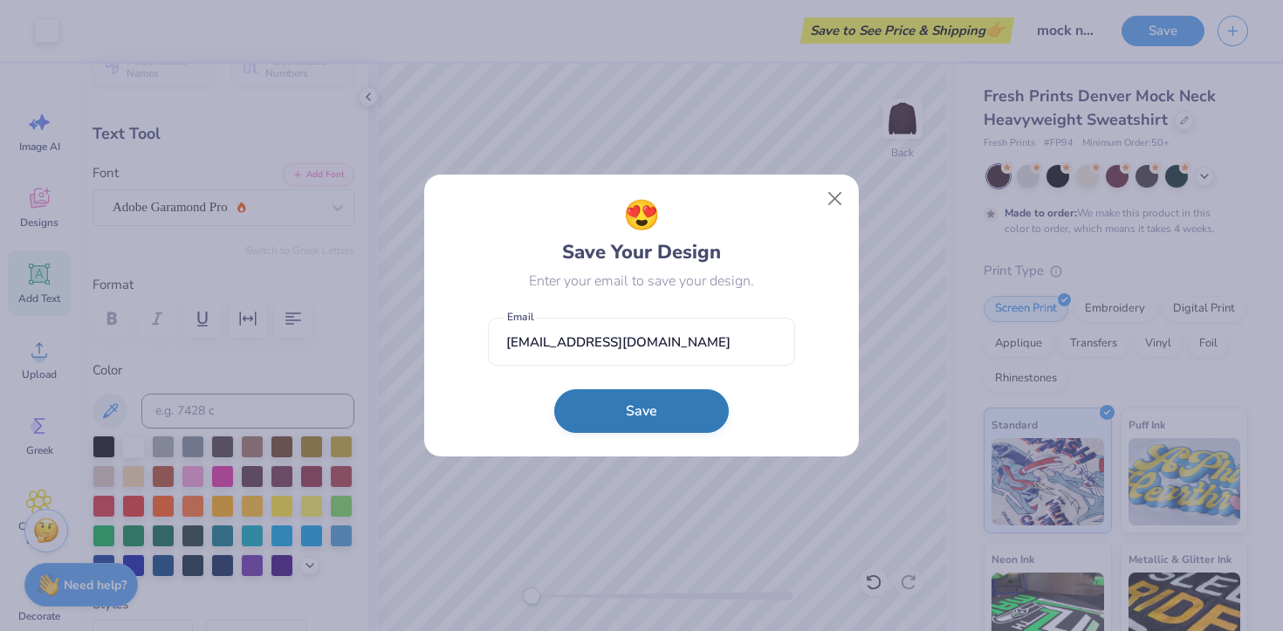
click at [645, 404] on button "Save" at bounding box center [641, 411] width 175 height 44
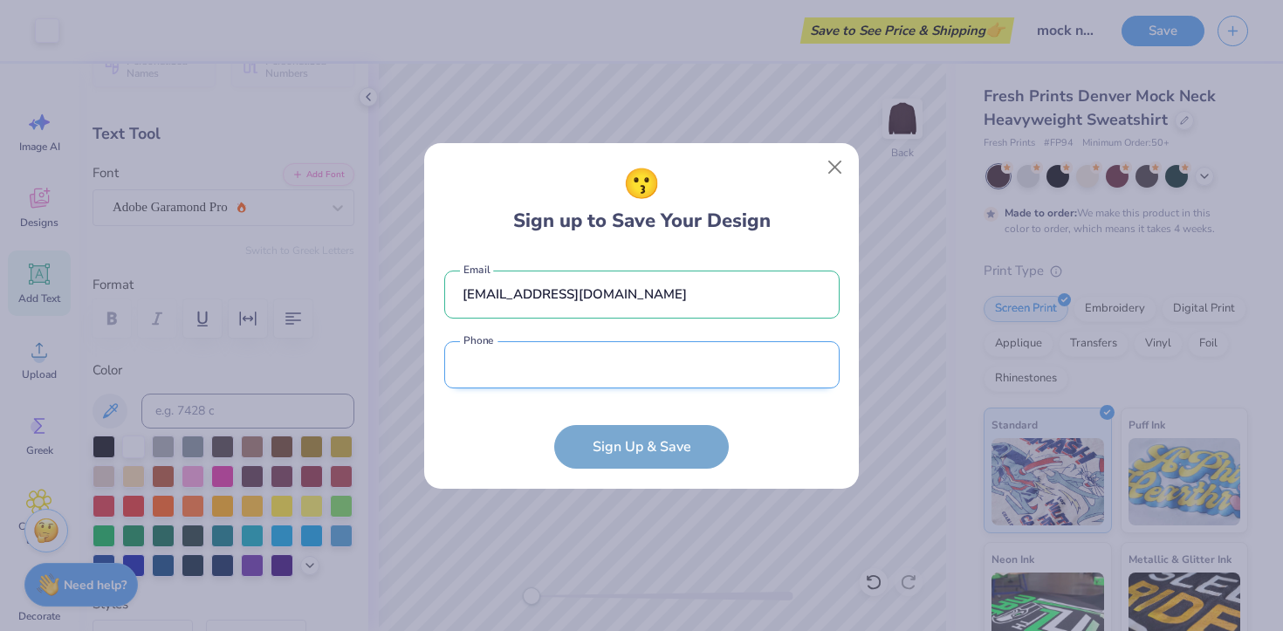
click at [614, 386] on input "tel" at bounding box center [641, 365] width 395 height 48
type input "[PHONE_NUMBER]"
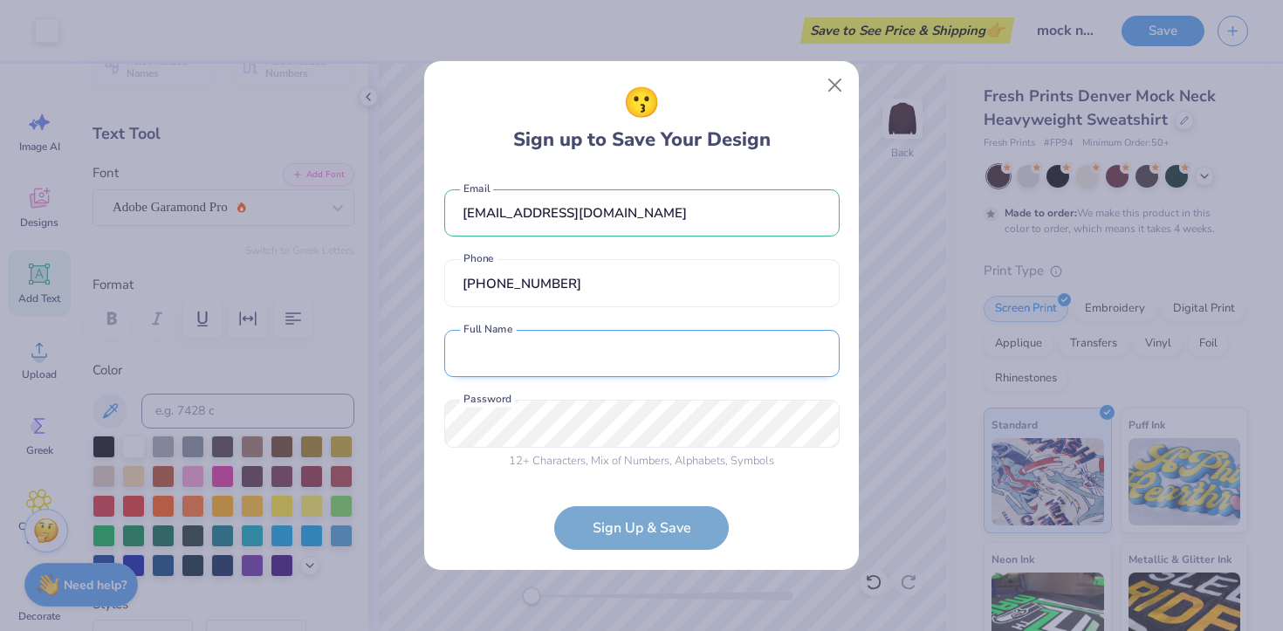
click at [574, 360] on input "text" at bounding box center [641, 354] width 395 height 48
type input "[PERSON_NAME]"
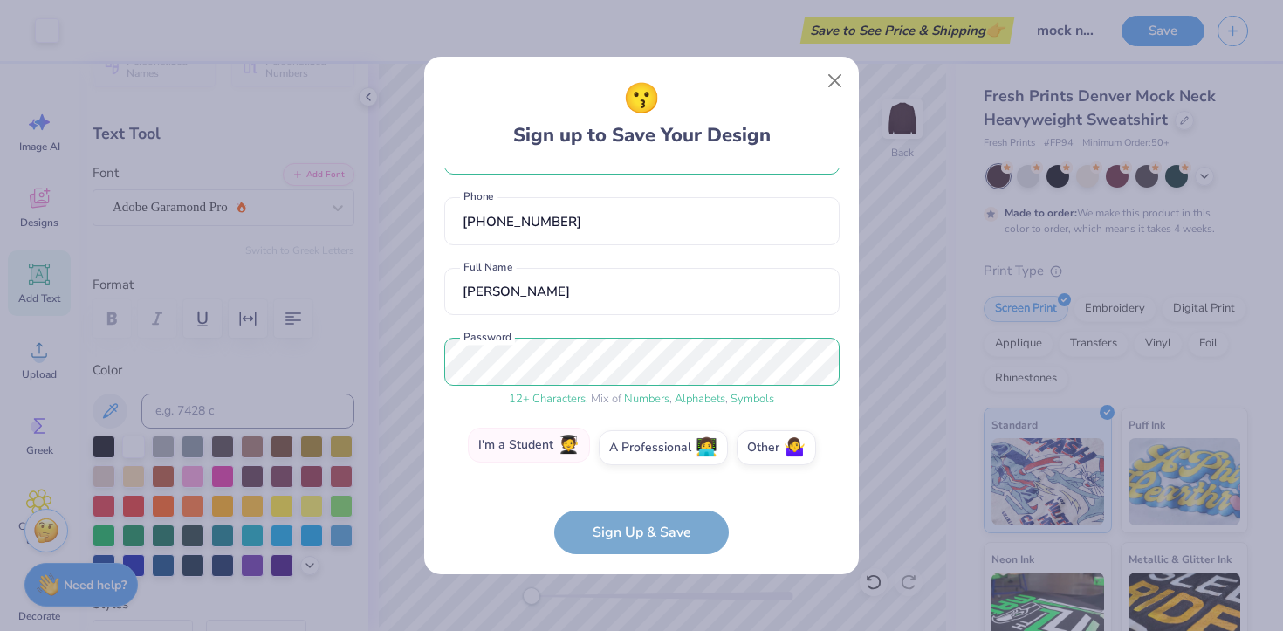
click at [545, 451] on label "I'm a Student 🧑‍🎓" at bounding box center [529, 445] width 122 height 35
click at [636, 504] on input "I'm a Student 🧑‍🎓" at bounding box center [641, 509] width 11 height 11
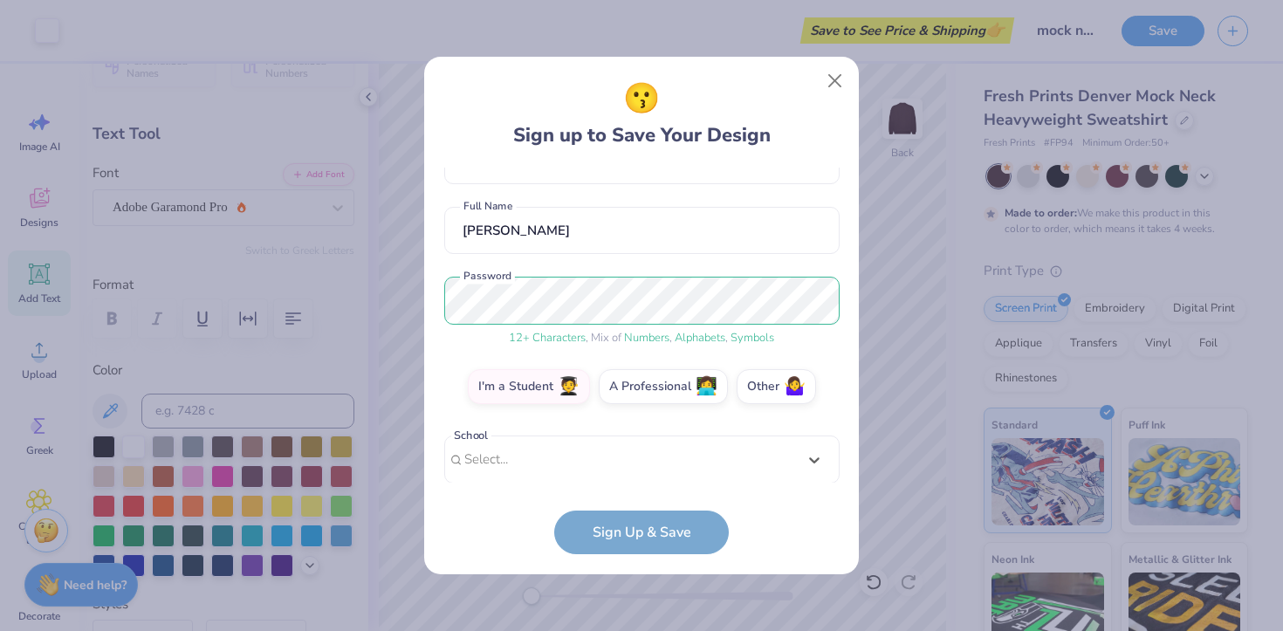
click at [604, 474] on div "option focused, 2 of 30. 30 results available. Use Up and Down to choose option…" at bounding box center [641, 594] width 395 height 319
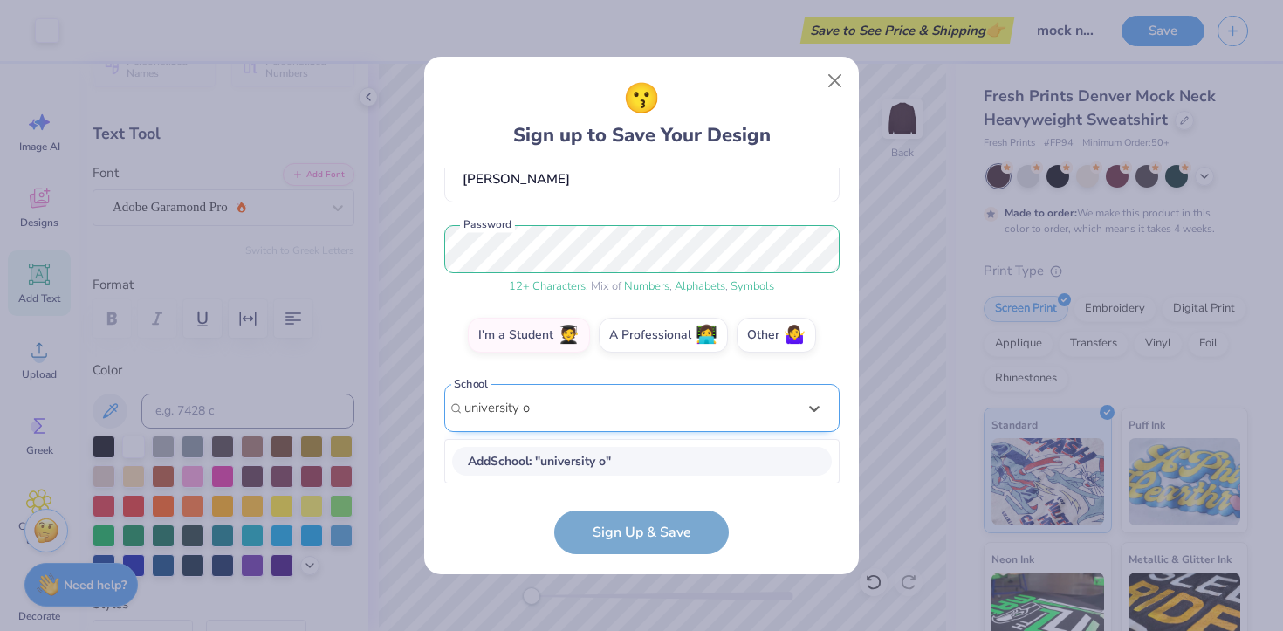
scroll to position [170, 0]
type input "u"
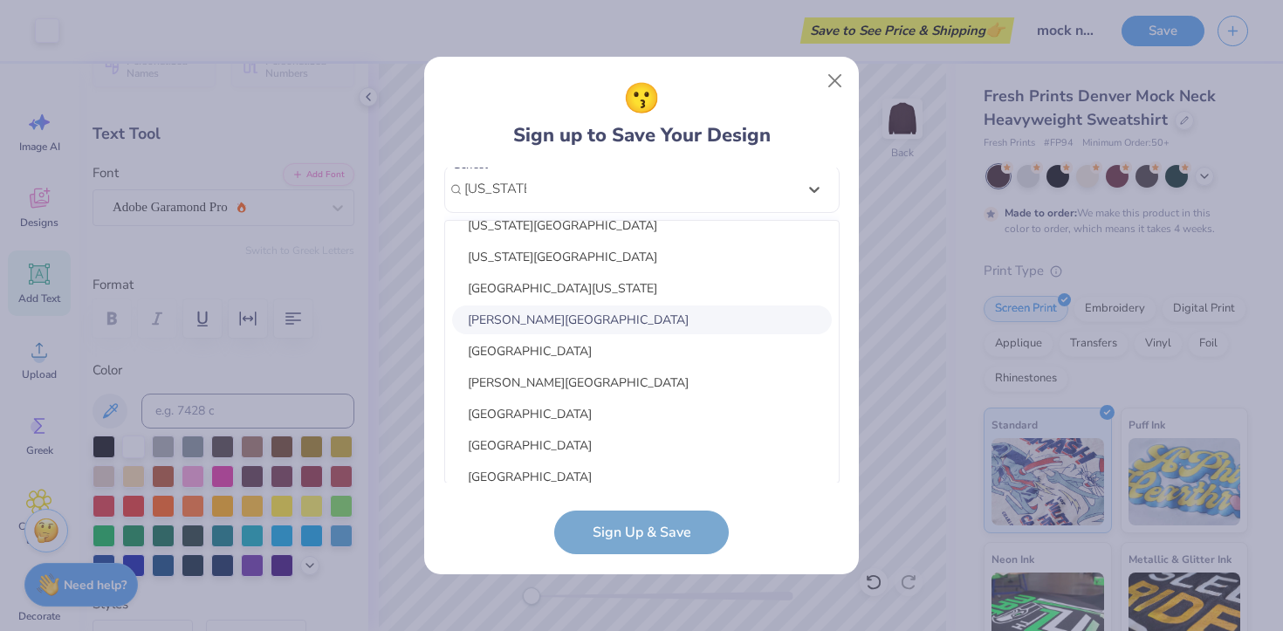
scroll to position [30, 0]
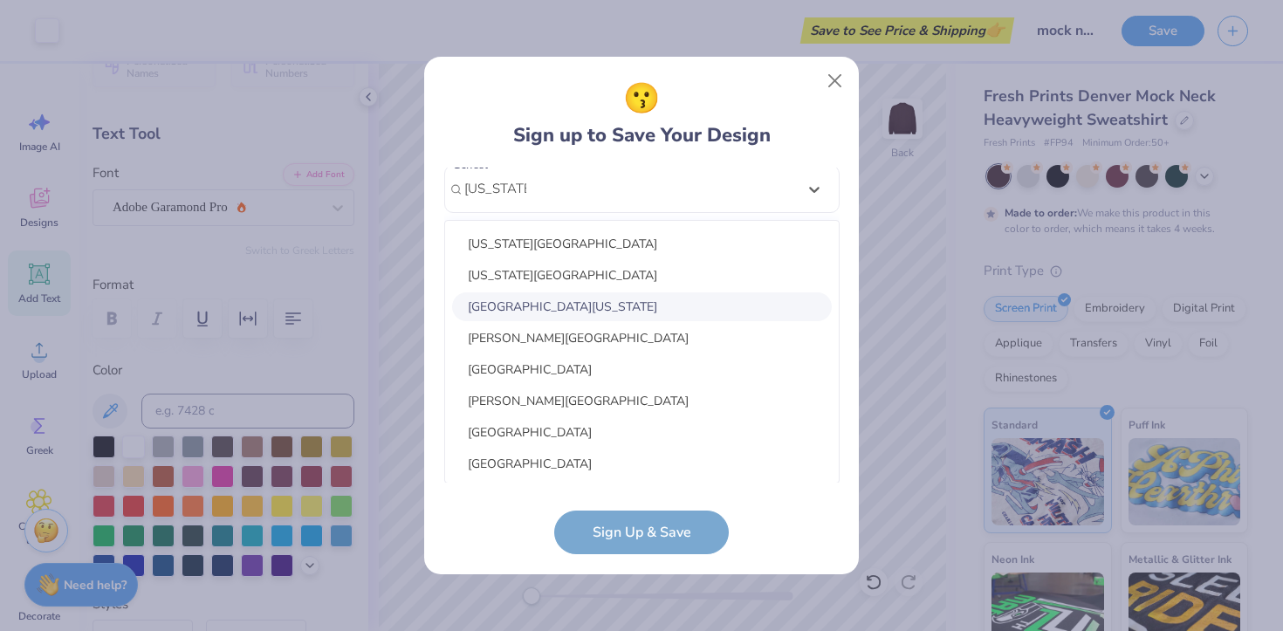
click at [605, 313] on div "[GEOGRAPHIC_DATA][US_STATE]" at bounding box center [642, 306] width 380 height 29
type input "[US_STATE]"
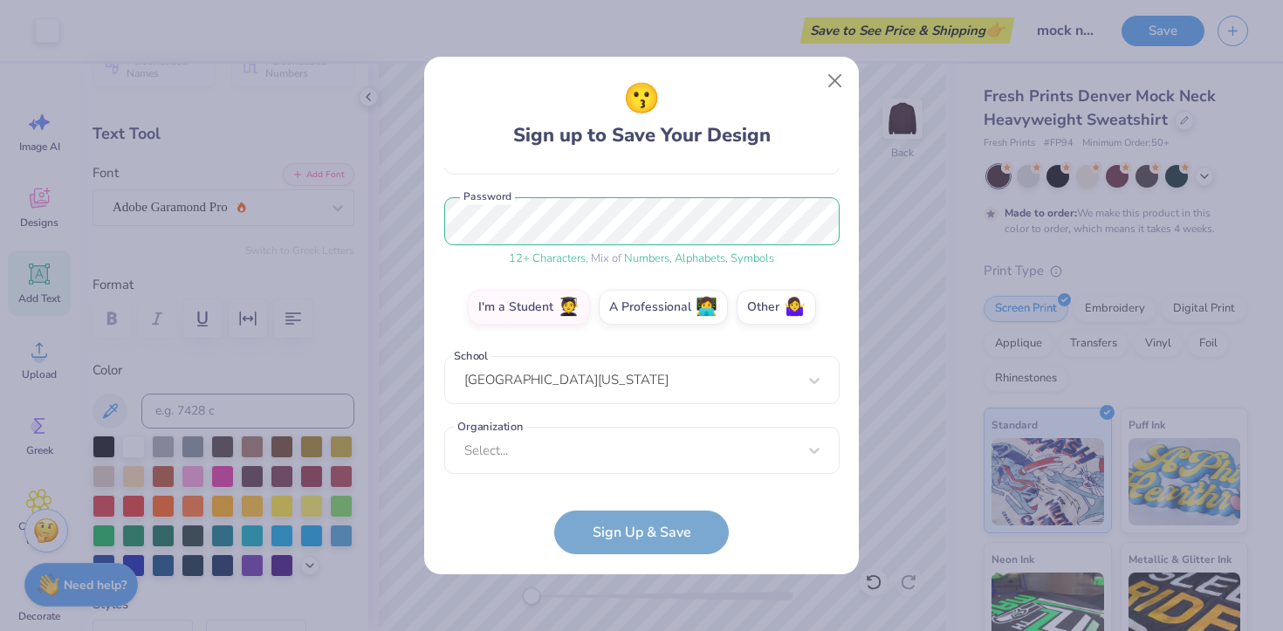
scroll to position [198, 0]
click at [627, 441] on div "Select..." at bounding box center [641, 451] width 395 height 48
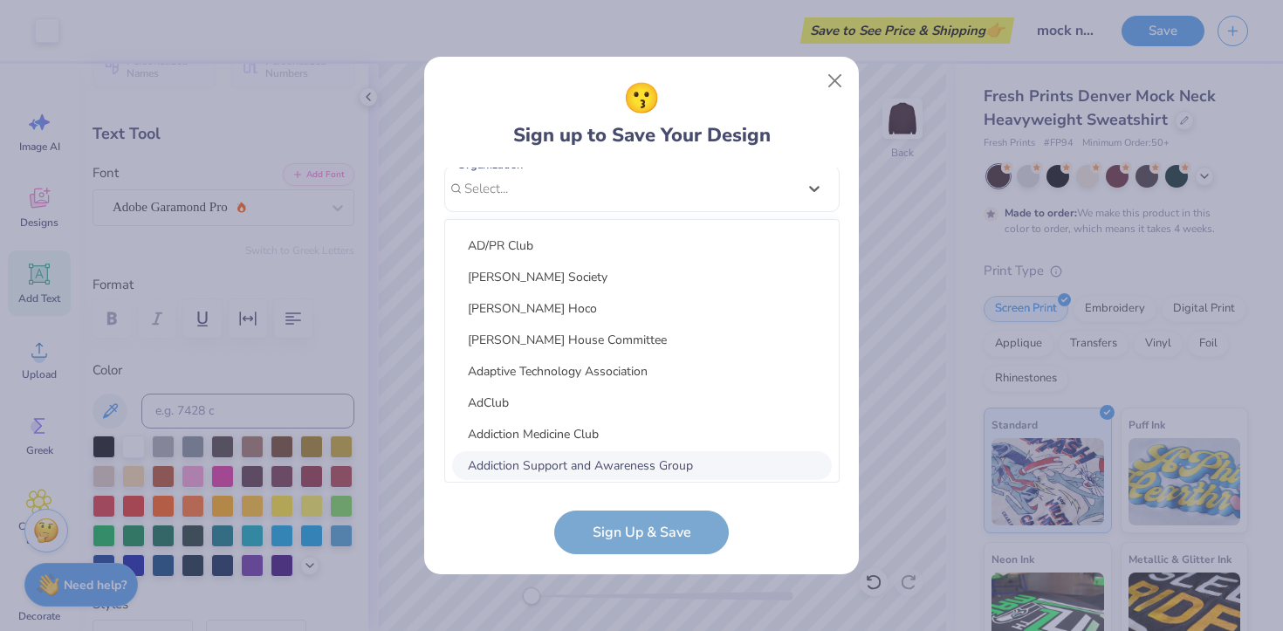
scroll to position [2828, 0]
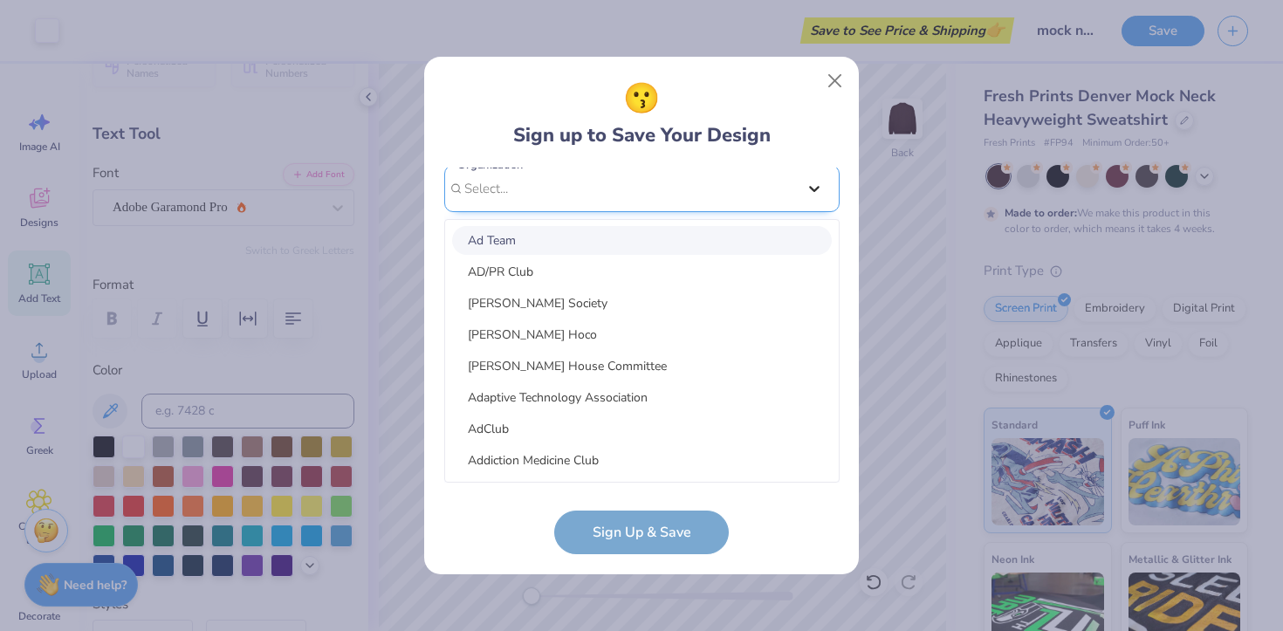
click at [815, 186] on div "[EMAIL_ADDRESS][DOMAIN_NAME] Email [PHONE_NUMBER] Phone [PERSON_NAME] Full Name…" at bounding box center [641, 326] width 395 height 316
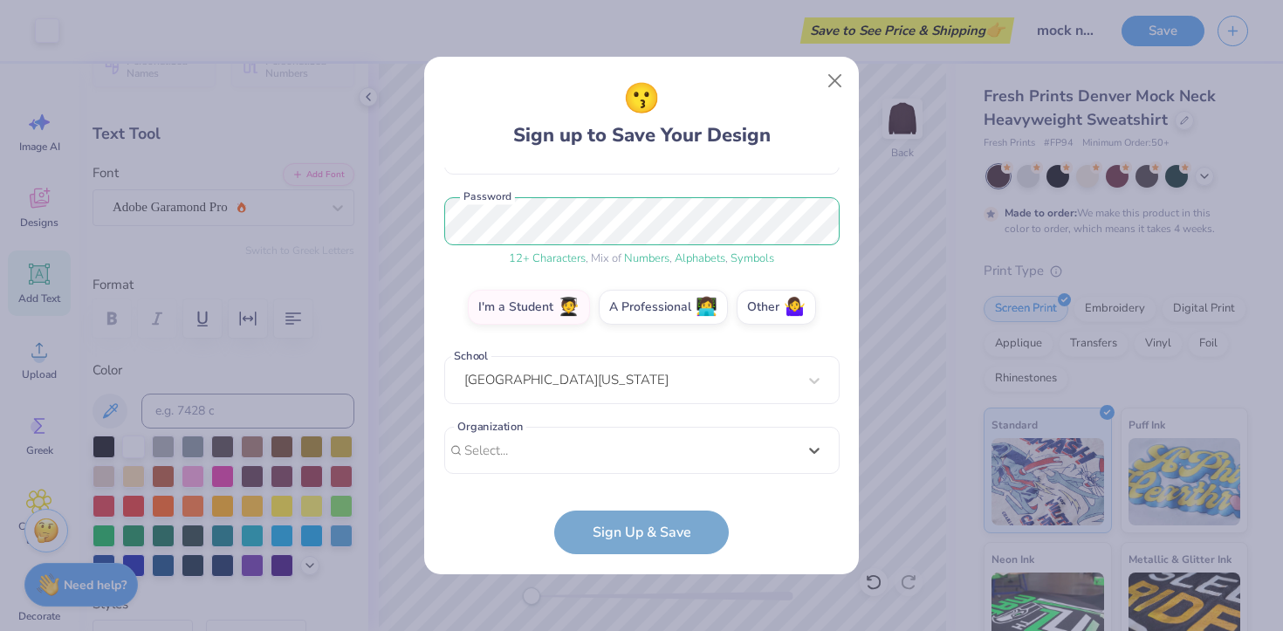
click at [640, 537] on form "[EMAIL_ADDRESS][DOMAIN_NAME] Email [PHONE_NUMBER] Phone [PERSON_NAME] Full Name…" at bounding box center [641, 361] width 395 height 387
click at [653, 531] on form "[EMAIL_ADDRESS][DOMAIN_NAME] Email [PHONE_NUMBER] Phone [PERSON_NAME] Full Name…" at bounding box center [641, 361] width 395 height 387
click at [774, 298] on label "Other 🤷‍♀️" at bounding box center [776, 304] width 79 height 35
click at [648, 504] on input "Other 🤷‍♀️" at bounding box center [641, 509] width 11 height 11
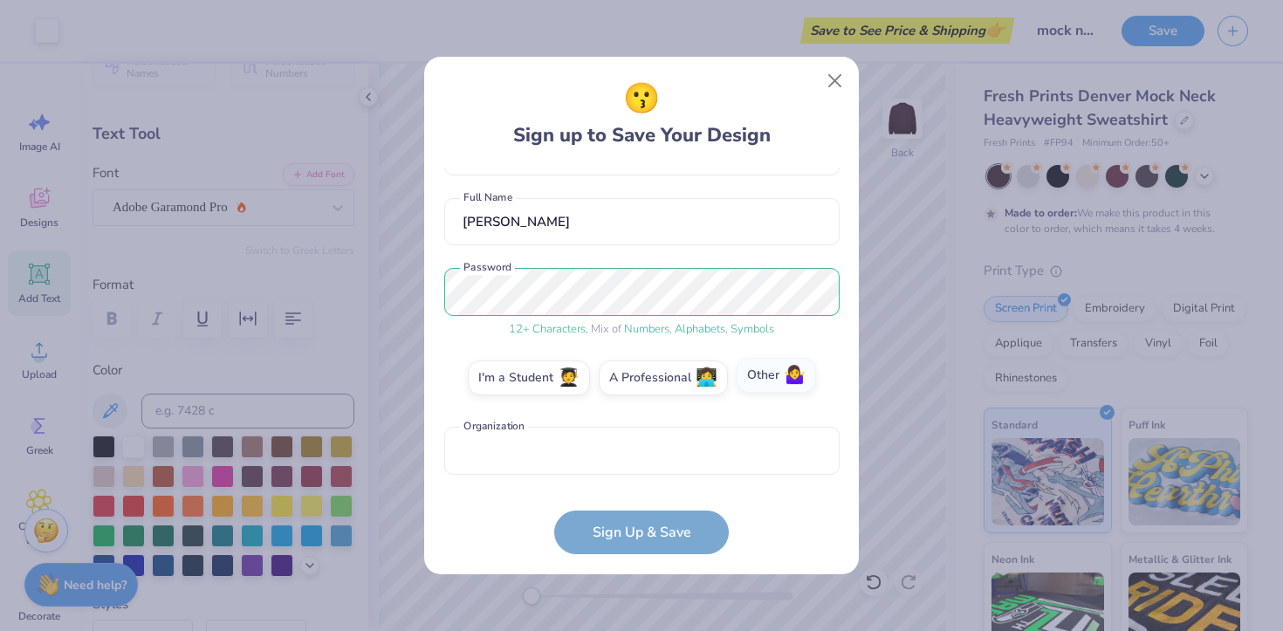
scroll to position [127, 0]
click at [624, 472] on input "text" at bounding box center [641, 451] width 395 height 48
click at [692, 539] on form "[EMAIL_ADDRESS][DOMAIN_NAME] Email [PHONE_NUMBER] Phone [PERSON_NAME] Full Name…" at bounding box center [641, 361] width 395 height 387
click at [784, 374] on span "🤷‍♀️" at bounding box center [795, 376] width 22 height 20
click at [648, 504] on input "Other 🤷‍♀️" at bounding box center [641, 509] width 11 height 11
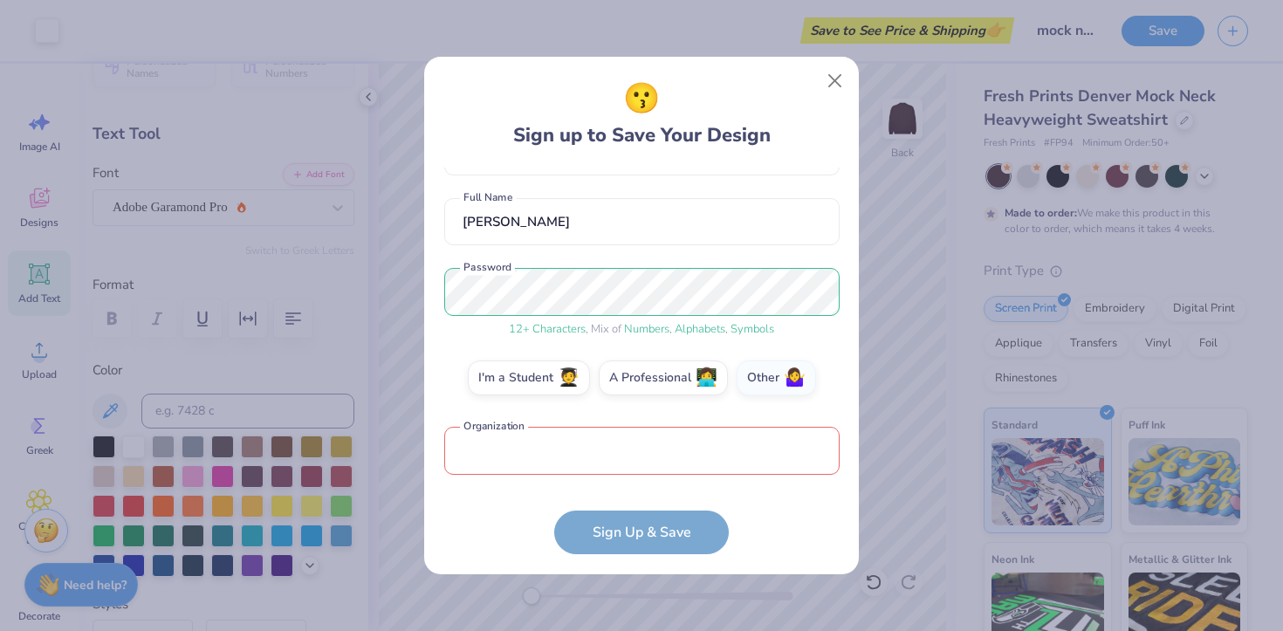
click at [641, 448] on input "text" at bounding box center [641, 451] width 395 height 48
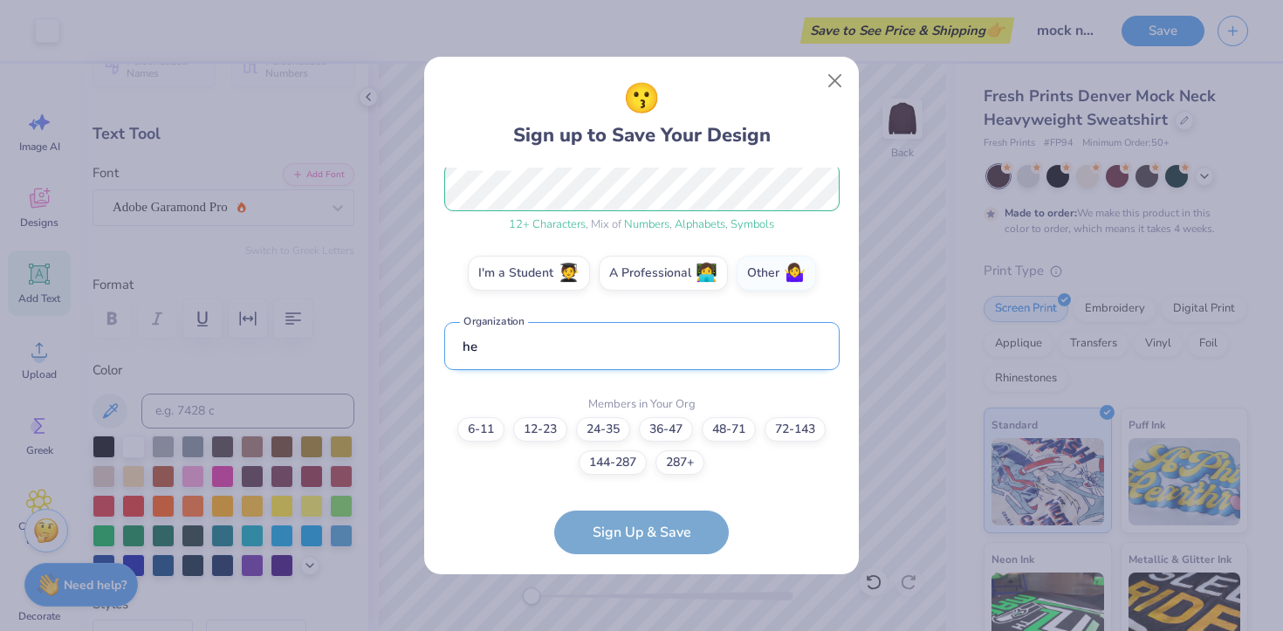
type input "h"
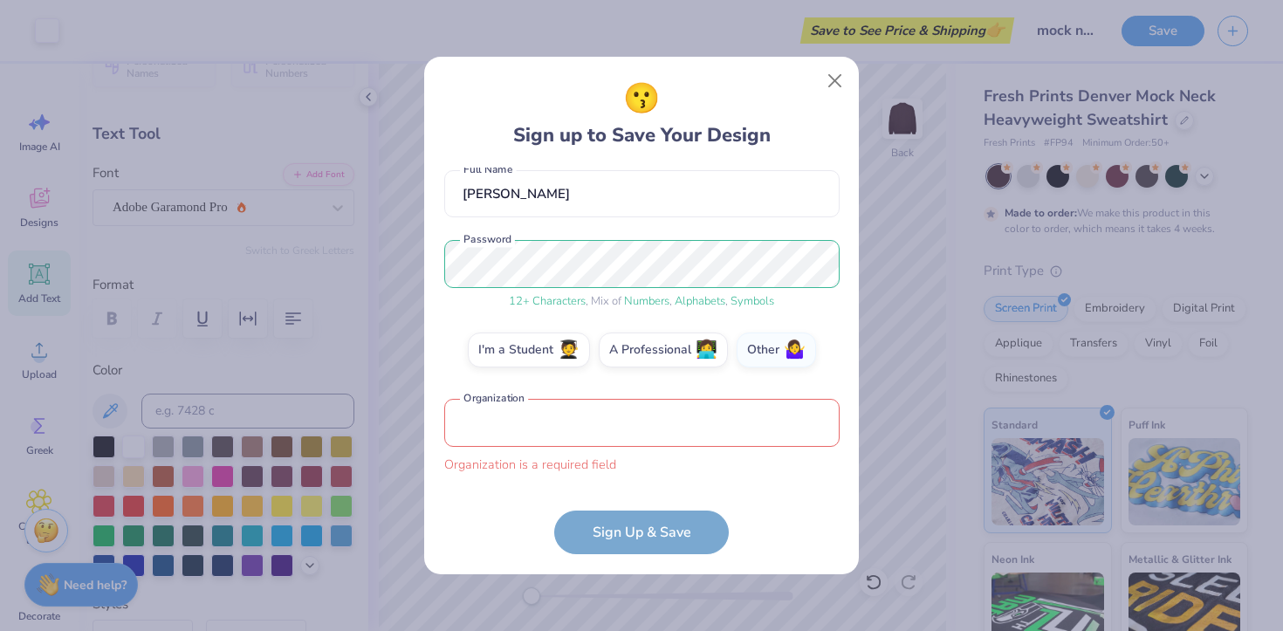
click at [857, 72] on div "😗 Sign up to Save Your Design [EMAIL_ADDRESS][DOMAIN_NAME] Email [PHONE_NUMBER]…" at bounding box center [641, 315] width 435 height 517
click at [835, 72] on button "Close" at bounding box center [835, 81] width 33 height 33
